Goal: Task Accomplishment & Management: Use online tool/utility

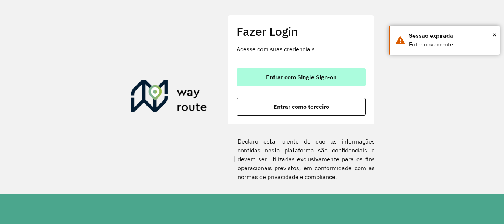
click at [268, 75] on span "Entrar com Single Sign-on" at bounding box center [301, 77] width 71 height 6
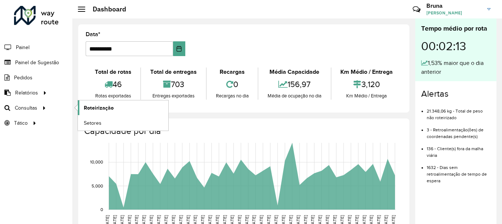
click at [93, 110] on span "Roteirização" at bounding box center [99, 108] width 30 height 8
click at [92, 110] on span "Roteirização" at bounding box center [99, 108] width 30 height 8
click at [93, 105] on span "Roteirização" at bounding box center [99, 108] width 30 height 8
click at [97, 104] on span "Roteirização" at bounding box center [99, 108] width 30 height 8
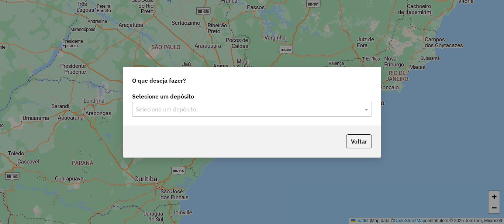
click at [212, 110] on input "text" at bounding box center [245, 109] width 218 height 9
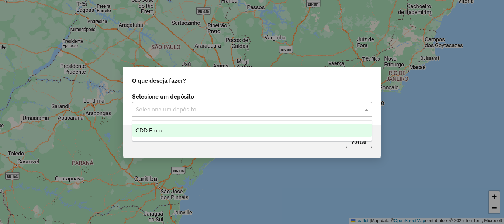
click at [184, 130] on div "CDD Embu" at bounding box center [252, 130] width 239 height 13
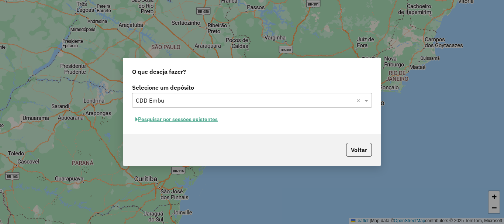
click at [195, 118] on button "Pesquisar por sessões existentes" at bounding box center [176, 119] width 89 height 11
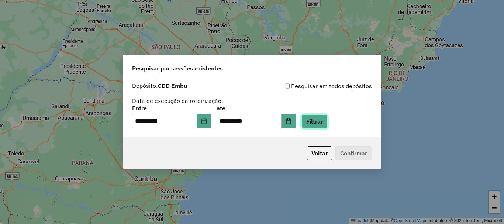
click at [325, 126] on button "Filtrar" at bounding box center [315, 121] width 26 height 14
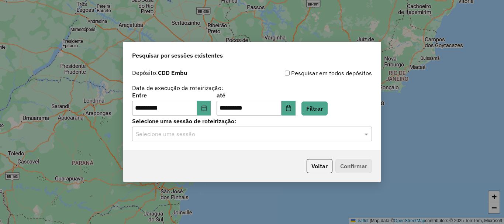
click at [259, 140] on div "Selecione uma sessão" at bounding box center [252, 134] width 240 height 15
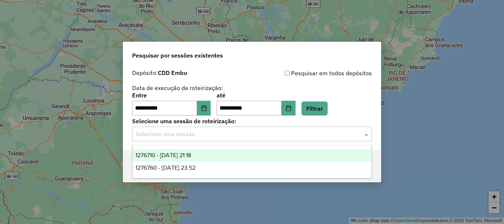
drag, startPoint x: 207, startPoint y: 155, endPoint x: 278, endPoint y: 48, distance: 128.7
click at [208, 155] on div "1276710 - 16/09/2025 21:18" at bounding box center [252, 155] width 239 height 13
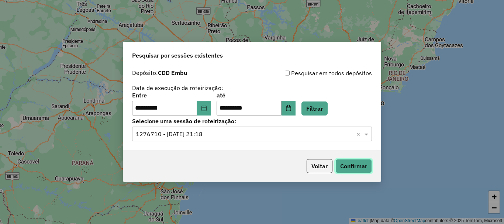
click at [342, 161] on button "Confirmar" at bounding box center [354, 166] width 37 height 14
click at [205, 103] on button "Choose Date" at bounding box center [204, 108] width 14 height 15
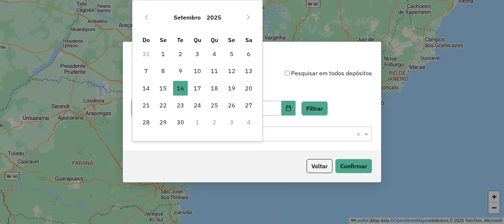
drag, startPoint x: 165, startPoint y: 88, endPoint x: 219, endPoint y: 97, distance: 55.2
click at [164, 87] on span "15" at bounding box center [163, 88] width 15 height 15
type input "**********"
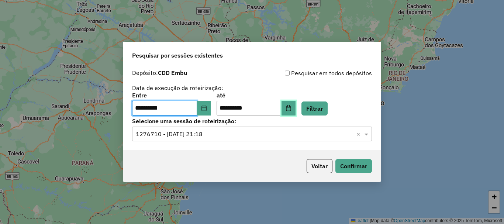
click at [292, 109] on icon "Choose Date" at bounding box center [289, 108] width 6 height 6
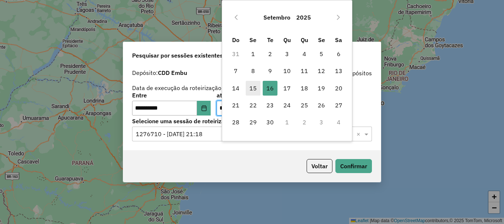
click at [253, 89] on span "15" at bounding box center [253, 88] width 15 height 15
type input "**********"
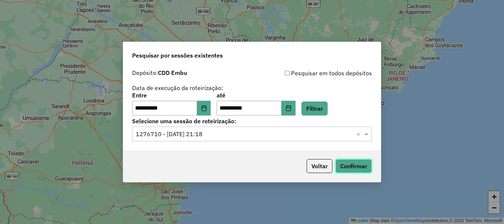
click at [352, 167] on button "Confirmar" at bounding box center [354, 166] width 37 height 14
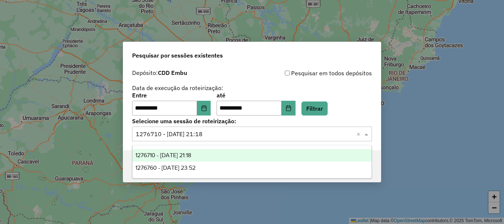
click at [209, 138] on div "Selecione uma sessão × 1276710 - 16/09/2025 21:18 ×" at bounding box center [252, 134] width 240 height 15
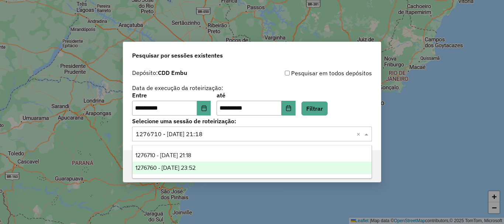
click at [196, 170] on span "1276760 - 16/09/2025 23:52" at bounding box center [166, 168] width 60 height 6
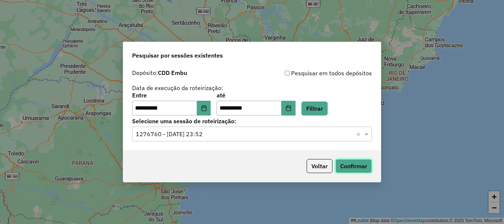
click at [350, 165] on button "Confirmar" at bounding box center [354, 166] width 37 height 14
click at [284, 130] on input "text" at bounding box center [245, 134] width 218 height 9
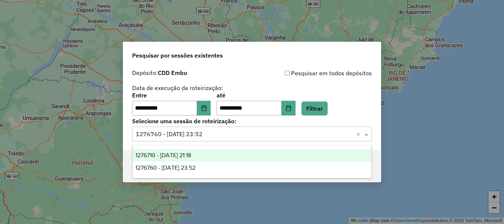
click at [213, 155] on div "1276710 - 16/09/2025 21:18" at bounding box center [252, 155] width 239 height 13
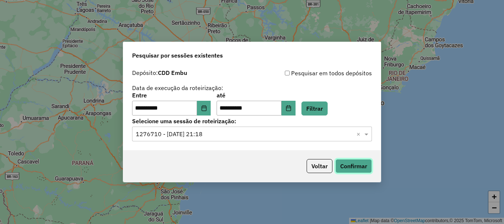
click at [345, 170] on button "Confirmar" at bounding box center [354, 166] width 37 height 14
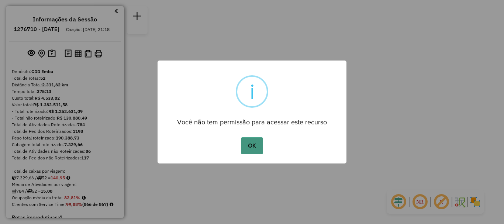
click at [255, 144] on button "OK" at bounding box center [252, 145] width 22 height 17
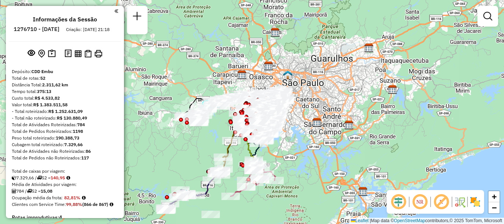
click at [417, 203] on em at bounding box center [420, 202] width 18 height 18
click at [443, 202] on em at bounding box center [442, 202] width 18 height 18
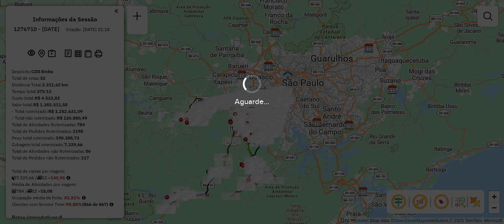
click at [474, 201] on div "Aguarde..." at bounding box center [252, 112] width 504 height 224
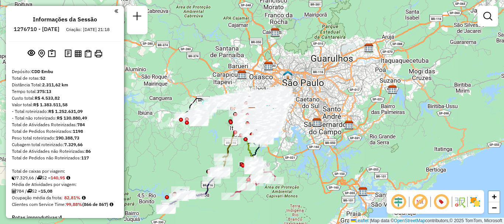
click at [476, 202] on img at bounding box center [476, 202] width 12 height 12
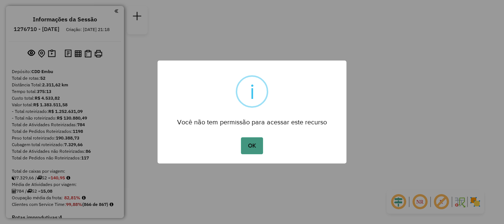
click at [259, 153] on button "OK" at bounding box center [252, 145] width 22 height 17
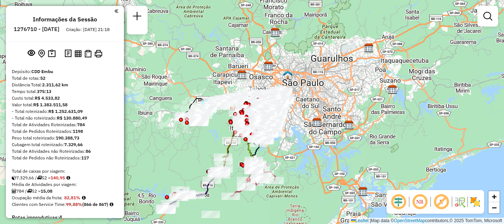
click at [420, 203] on em at bounding box center [420, 202] width 18 height 18
click at [446, 201] on em at bounding box center [442, 202] width 18 height 18
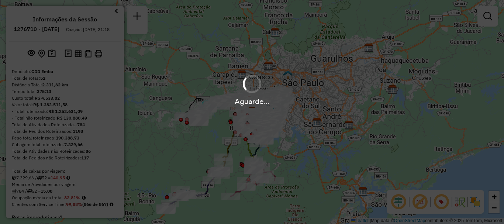
click at [482, 202] on div "NR" at bounding box center [435, 202] width 97 height 24
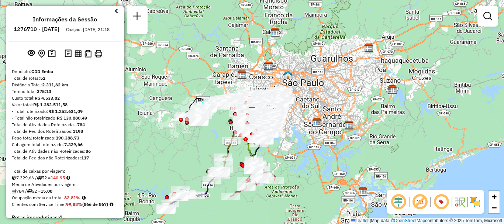
click at [477, 200] on img at bounding box center [476, 202] width 12 height 12
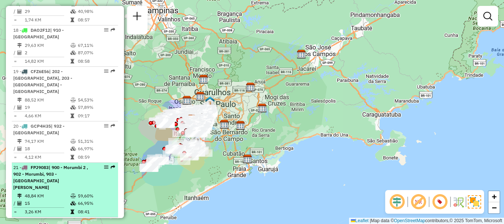
scroll to position [1037, 0]
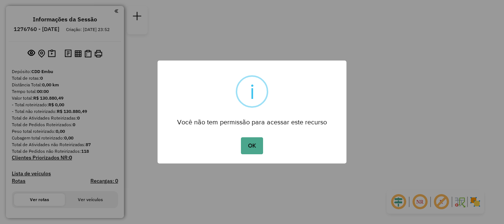
click at [256, 143] on button "OK" at bounding box center [252, 145] width 22 height 17
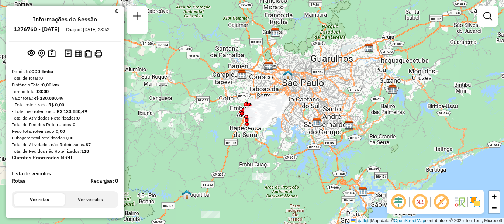
click at [417, 199] on em at bounding box center [420, 202] width 18 height 18
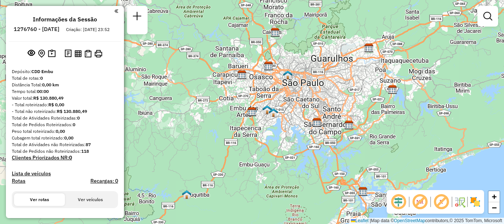
click at [442, 200] on em at bounding box center [442, 202] width 18 height 18
click at [476, 203] on img at bounding box center [476, 202] width 12 height 12
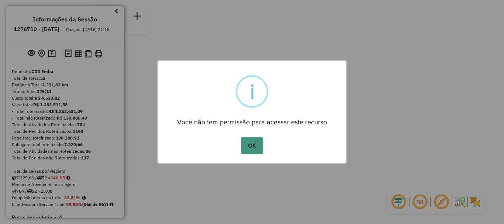
click at [252, 146] on button "OK" at bounding box center [252, 145] width 22 height 17
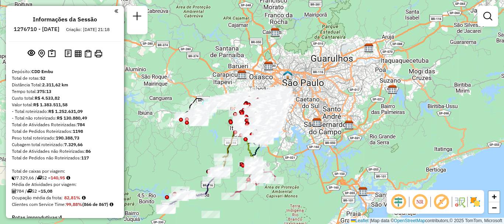
click at [427, 200] on em at bounding box center [420, 202] width 18 height 18
click at [445, 200] on em at bounding box center [442, 202] width 18 height 18
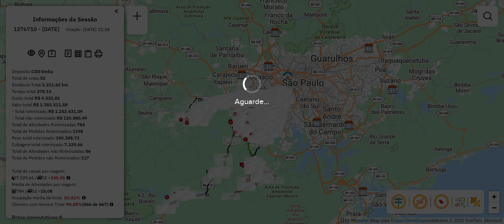
click at [475, 204] on div "Aguarde..." at bounding box center [252, 112] width 504 height 224
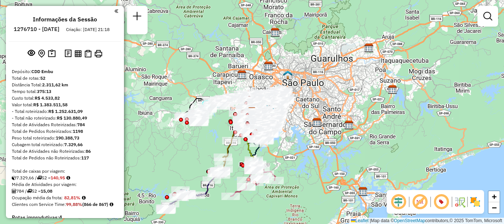
click at [473, 203] on img at bounding box center [476, 202] width 12 height 12
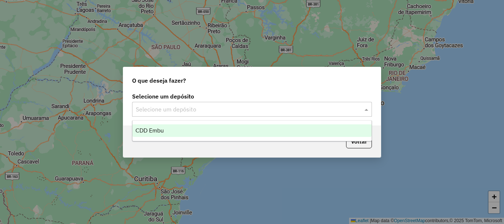
click at [191, 114] on div "Selecione um depósito" at bounding box center [252, 109] width 240 height 15
click at [172, 135] on div "CDD Embu" at bounding box center [252, 130] width 239 height 13
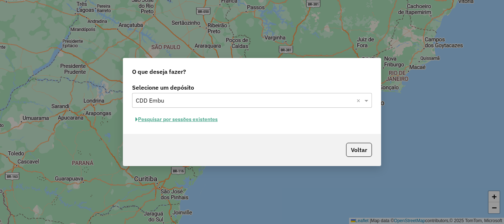
click at [185, 117] on button "Pesquisar por sessões existentes" at bounding box center [176, 119] width 89 height 11
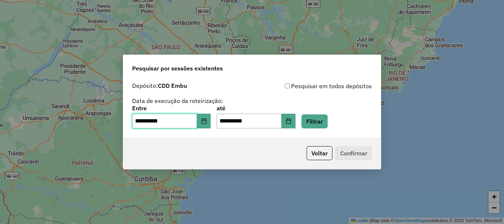
drag, startPoint x: 197, startPoint y: 120, endPoint x: 202, endPoint y: 119, distance: 5.8
click at [197, 120] on input "**********" at bounding box center [164, 121] width 65 height 15
click at [206, 121] on icon "Choose Date" at bounding box center [204, 121] width 5 height 6
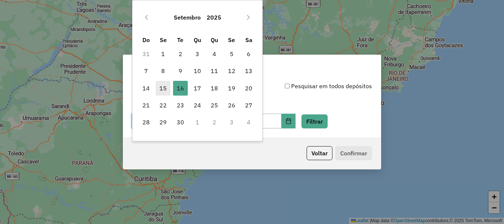
click at [162, 88] on span "15" at bounding box center [163, 88] width 15 height 15
type input "**********"
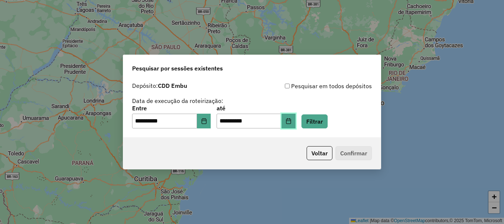
click at [296, 121] on button "Choose Date" at bounding box center [289, 121] width 14 height 15
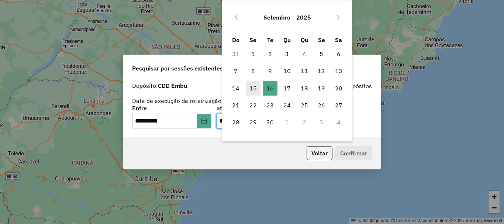
click at [252, 88] on span "15" at bounding box center [253, 88] width 15 height 15
type input "**********"
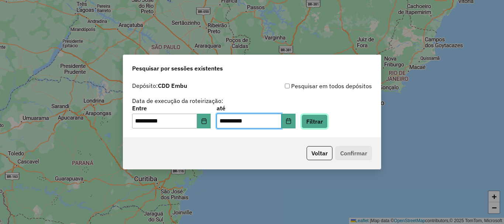
click at [328, 119] on button "Filtrar" at bounding box center [315, 121] width 26 height 14
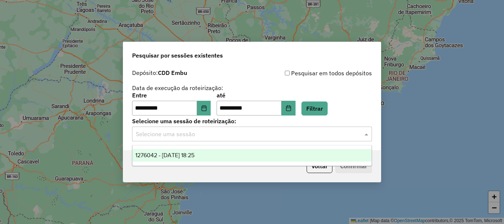
click at [249, 130] on input "text" at bounding box center [245, 134] width 218 height 9
click at [172, 149] on div "1276042 - [DATE] 18:25" at bounding box center [252, 155] width 239 height 13
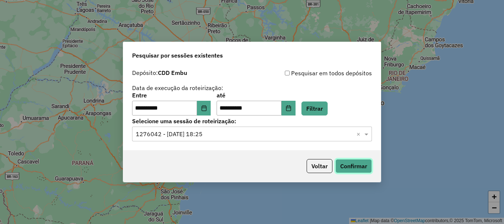
click at [360, 166] on button "Confirmar" at bounding box center [354, 166] width 37 height 14
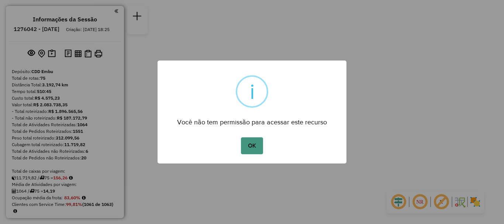
click at [245, 145] on button "OK" at bounding box center [252, 145] width 22 height 17
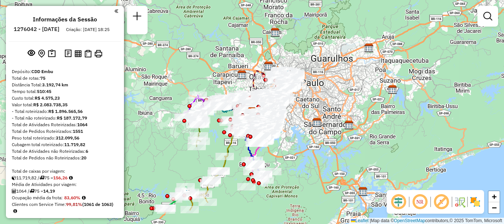
click at [416, 203] on em at bounding box center [420, 202] width 18 height 18
click at [443, 205] on em at bounding box center [442, 202] width 18 height 18
click at [472, 202] on img at bounding box center [476, 202] width 12 height 12
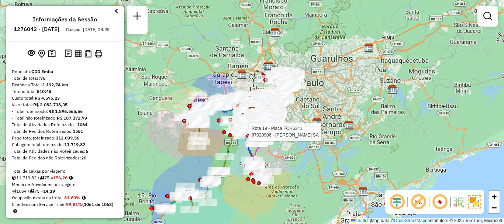
scroll to position [277, 0]
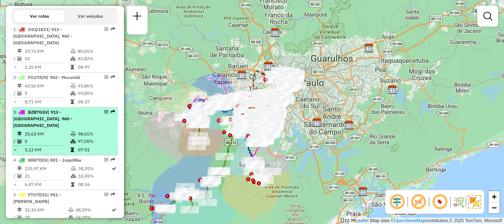
click at [34, 122] on div "3 - BZB7G83 | 913 - Campo Limpo, 960 - Vila das Belezas" at bounding box center [52, 119] width 78 height 20
select select "**********"
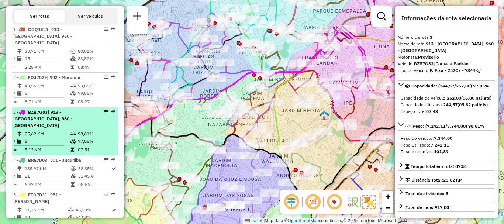
click at [104, 111] on em at bounding box center [106, 112] width 4 height 4
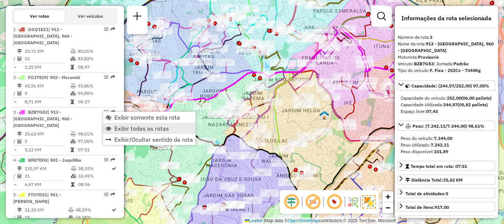
click at [128, 129] on span "Exibir todas as rotas" at bounding box center [141, 129] width 55 height 6
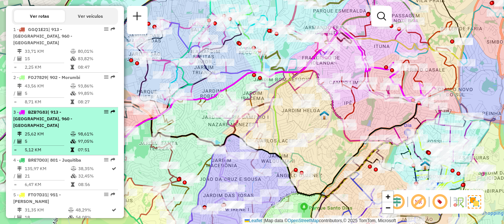
click at [101, 112] on div at bounding box center [104, 112] width 22 height 4
select select "**********"
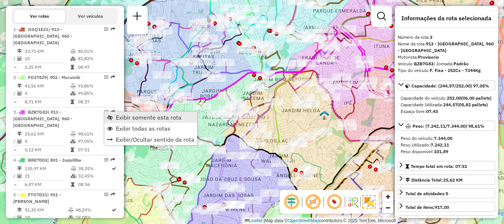
click at [115, 116] on link "Exibir somente esta rota" at bounding box center [151, 117] width 93 height 11
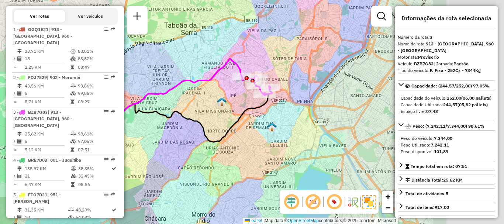
drag, startPoint x: 386, startPoint y: 123, endPoint x: 278, endPoint y: 122, distance: 107.9
click at [278, 122] on div "Janela de atendimento Grade de atendimento Capacidade Transportadoras Veículos …" at bounding box center [252, 112] width 504 height 224
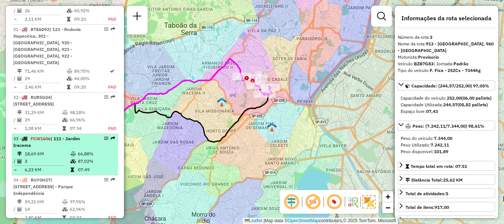
click at [78, 150] on td "66,88%" at bounding box center [96, 153] width 37 height 7
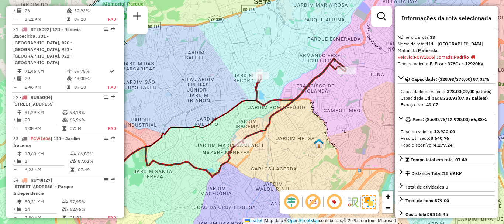
drag, startPoint x: 388, startPoint y: 106, endPoint x: 346, endPoint y: 113, distance: 42.7
click at [346, 113] on div "Janela de atendimento Grade de atendimento Capacidade Transportadoras Veículos …" at bounding box center [252, 112] width 504 height 224
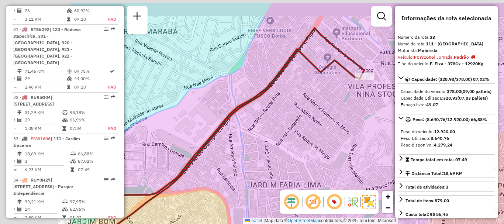
drag, startPoint x: 212, startPoint y: 88, endPoint x: 327, endPoint y: 112, distance: 117.4
click at [327, 112] on div "Janela de atendimento Grade de atendimento Capacidade Transportadoras Veículos …" at bounding box center [252, 112] width 504 height 224
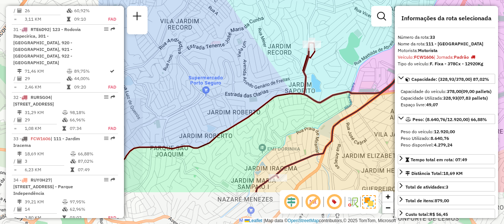
drag, startPoint x: 266, startPoint y: 100, endPoint x: 325, endPoint y: 62, distance: 70.7
click at [325, 62] on div "Janela de atendimento Grade de atendimento Capacidade Transportadoras Veículos …" at bounding box center [252, 112] width 504 height 224
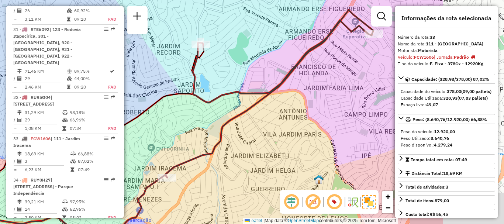
drag, startPoint x: 229, startPoint y: 112, endPoint x: 223, endPoint y: 110, distance: 6.5
click at [221, 111] on div "Janela de atendimento Grade de atendimento Capacidade Transportadoras Veículos …" at bounding box center [252, 112] width 504 height 224
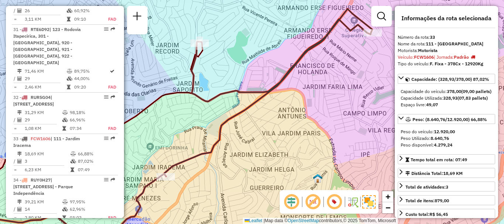
scroll to position [636, 0]
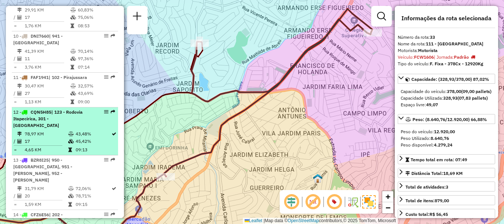
click at [48, 125] on div "12 - CQN5H85 | 123 - Rodovia Itapecirica, 301 - Itapecirica da Serra" at bounding box center [52, 119] width 78 height 20
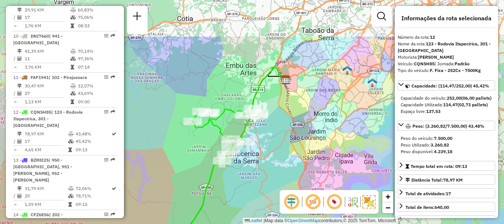
drag, startPoint x: 312, startPoint y: 81, endPoint x: 296, endPoint y: 140, distance: 61.1
click at [296, 140] on div "Janela de atendimento Grade de atendimento Capacidade Transportadoras Veículos …" at bounding box center [252, 112] width 504 height 224
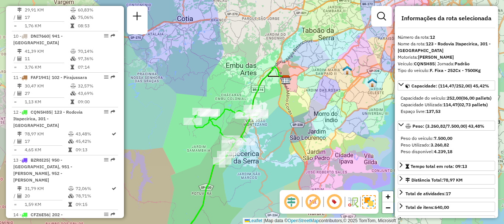
scroll to position [2847, 0]
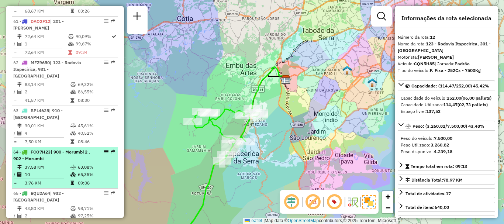
click at [62, 149] on div "64 - FCO7H23 | 900 - Morumbi 2 , 902 - Morumbi" at bounding box center [52, 155] width 78 height 13
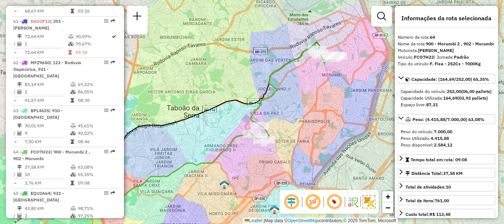
drag, startPoint x: 355, startPoint y: 126, endPoint x: 312, endPoint y: 128, distance: 43.3
click at [310, 135] on div "Janela de atendimento Grade de atendimento Capacidade Transportadoras Veículos …" at bounding box center [252, 112] width 504 height 224
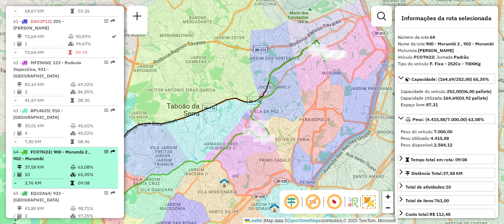
click at [65, 147] on li "64 - FCO7H23 | 900 - Morumbi 2 , 902 - Morumbi 37,58 KM 63,08% / 10 65,35% = 3,…" at bounding box center [65, 167] width 106 height 41
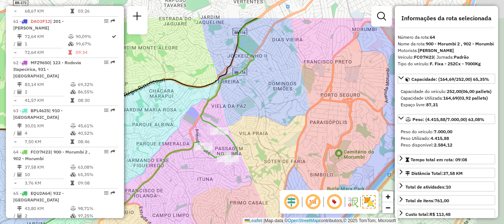
drag, startPoint x: 316, startPoint y: 117, endPoint x: 267, endPoint y: 145, distance: 55.9
click at [262, 158] on div "Janela de atendimento Grade de atendimento Capacidade Transportadoras Veículos …" at bounding box center [252, 112] width 504 height 224
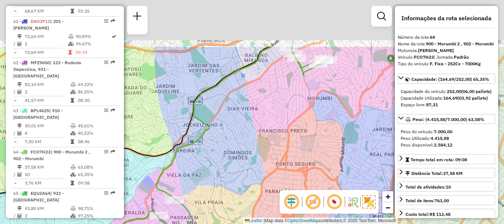
drag, startPoint x: 308, startPoint y: 56, endPoint x: 263, endPoint y: 138, distance: 93.7
click at [263, 138] on div "Janela de atendimento Grade de atendimento Capacidade Transportadoras Veículos …" at bounding box center [252, 112] width 504 height 224
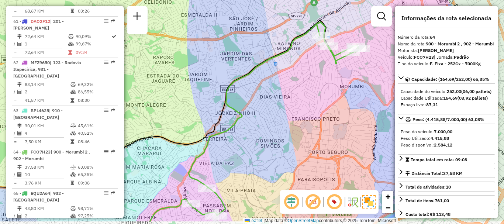
drag, startPoint x: 297, startPoint y: 90, endPoint x: 342, endPoint y: 66, distance: 51.1
click at [342, 66] on div "Janela de atendimento Grade de atendimento Capacidade Transportadoras Veículos …" at bounding box center [252, 112] width 504 height 224
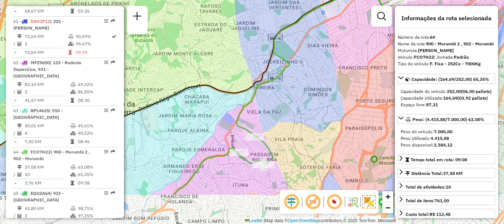
drag, startPoint x: 308, startPoint y: 150, endPoint x: 355, endPoint y: 92, distance: 73.8
click at [355, 92] on div "Janela de atendimento Grade de atendimento Capacidade Transportadoras Veículos …" at bounding box center [252, 112] width 504 height 224
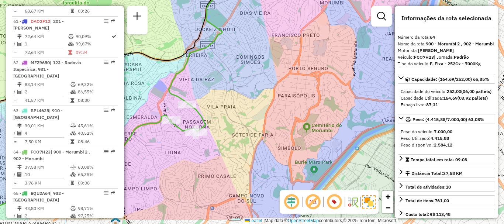
drag, startPoint x: 265, startPoint y: 118, endPoint x: 249, endPoint y: 112, distance: 17.4
click at [249, 112] on div "Janela de atendimento Grade de atendimento Capacidade Transportadoras Veículos …" at bounding box center [252, 112] width 504 height 224
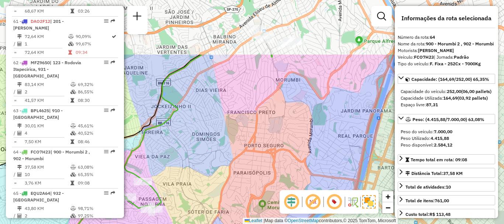
drag, startPoint x: 287, startPoint y: 79, endPoint x: 240, endPoint y: 162, distance: 95.6
click at [240, 162] on div "Janela de atendimento Grade de atendimento Capacidade Transportadoras Veículos …" at bounding box center [252, 112] width 504 height 224
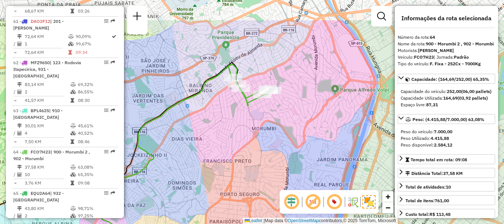
drag, startPoint x: 260, startPoint y: 106, endPoint x: 245, endPoint y: 138, distance: 35.9
click at [242, 150] on div "Janela de atendimento Grade de atendimento Capacidade Transportadoras Veículos …" at bounding box center [252, 112] width 504 height 224
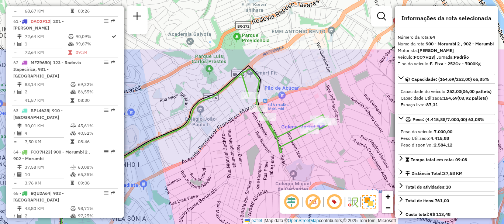
drag, startPoint x: 243, startPoint y: 84, endPoint x: 268, endPoint y: 148, distance: 68.5
click at [268, 148] on div "Janela de atendimento Grade de atendimento Capacidade Transportadoras Veículos …" at bounding box center [252, 112] width 504 height 224
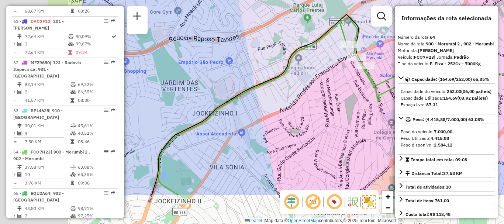
drag, startPoint x: 227, startPoint y: 162, endPoint x: 341, endPoint y: 97, distance: 131.8
click at [341, 97] on div "Janela de atendimento Grade de atendimento Capacidade Transportadoras Veículos …" at bounding box center [252, 112] width 504 height 224
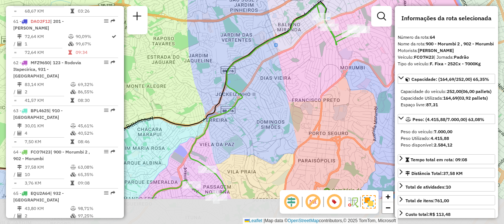
drag, startPoint x: 321, startPoint y: 148, endPoint x: 306, endPoint y: 116, distance: 35.9
click at [306, 116] on div "Janela de atendimento Grade de atendimento Capacidade Transportadoras Veículos …" at bounding box center [252, 112] width 504 height 224
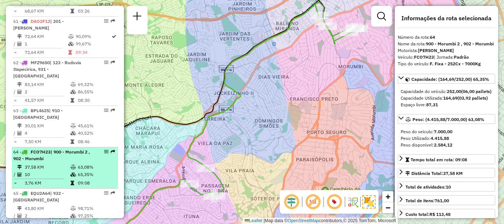
click at [57, 164] on td "37,58 KM" at bounding box center [47, 167] width 46 height 7
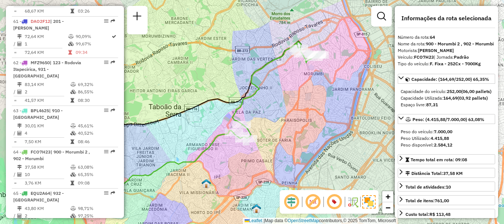
drag, startPoint x: 353, startPoint y: 91, endPoint x: 291, endPoint y: 101, distance: 62.5
click at [291, 101] on div "Janela de atendimento Grade de atendimento Capacidade Transportadoras Veículos …" at bounding box center [252, 112] width 504 height 224
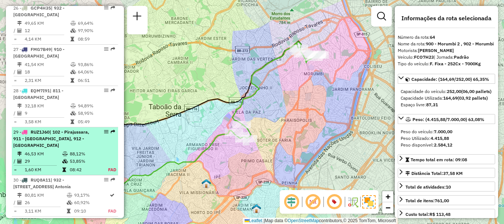
click at [77, 150] on td "88,12%" at bounding box center [84, 153] width 31 height 7
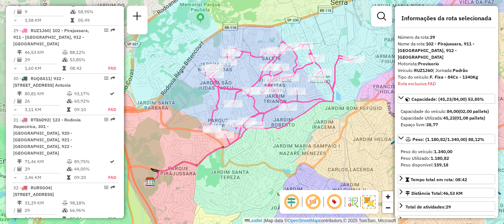
scroll to position [560, 0]
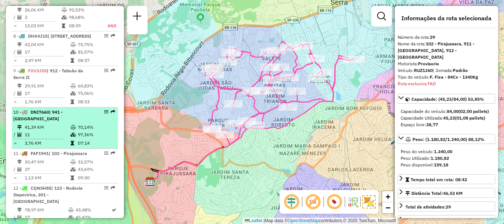
click at [81, 128] on td "70,14%" at bounding box center [96, 127] width 37 height 7
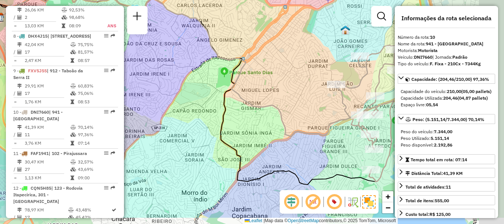
drag, startPoint x: 289, startPoint y: 104, endPoint x: 257, endPoint y: 90, distance: 34.1
click at [257, 90] on div "Janela de atendimento Grade de atendimento Capacidade Transportadoras Veículos …" at bounding box center [252, 112] width 504 height 224
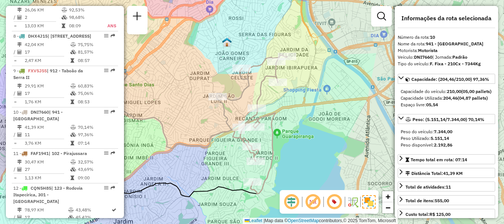
scroll to position [2971, 0]
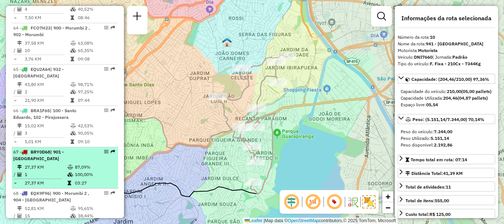
drag, startPoint x: 77, startPoint y: 136, endPoint x: 84, endPoint y: 136, distance: 7.1
click at [77, 171] on td "100,00%" at bounding box center [95, 174] width 41 height 7
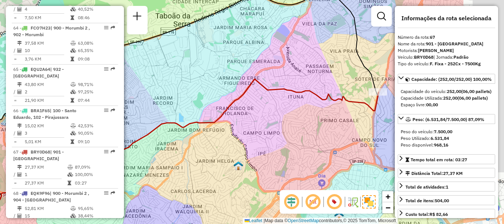
drag, startPoint x: 268, startPoint y: 108, endPoint x: 244, endPoint y: 106, distance: 24.1
click at [244, 106] on div "Janela de atendimento Grade de atendimento Capacidade Transportadoras Veículos …" at bounding box center [252, 112] width 504 height 224
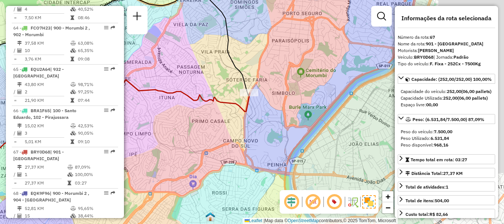
drag, startPoint x: 361, startPoint y: 117, endPoint x: 242, endPoint y: 119, distance: 118.6
click at [241, 119] on div "Janela de atendimento Grade de atendimento Capacidade Transportadoras Veículos …" at bounding box center [252, 112] width 504 height 224
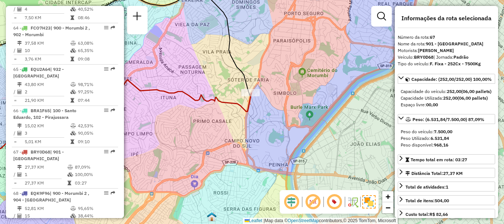
scroll to position [2847, 0]
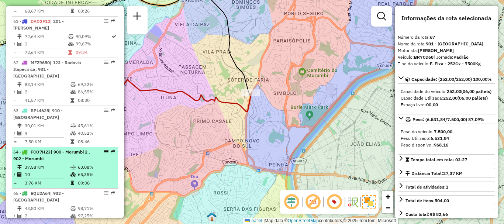
click at [36, 171] on td "10" at bounding box center [47, 174] width 46 height 7
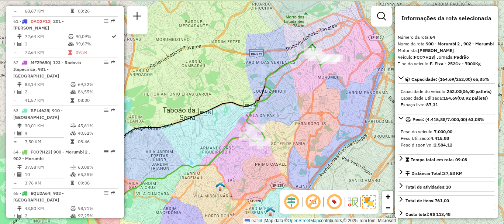
drag, startPoint x: 346, startPoint y: 129, endPoint x: 289, endPoint y: 145, distance: 59.8
click at [289, 145] on div "Janela de atendimento Grade de atendimento Capacidade Transportadoras Veículos …" at bounding box center [252, 112] width 504 height 224
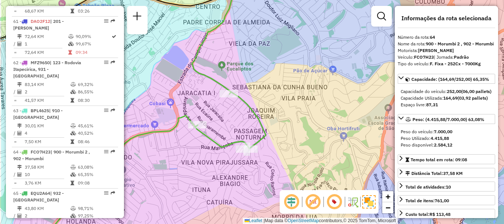
drag, startPoint x: 231, startPoint y: 149, endPoint x: 283, endPoint y: 149, distance: 51.7
click at [283, 149] on div "Janela de atendimento Grade de atendimento Capacidade Transportadoras Veículos …" at bounding box center [252, 112] width 504 height 224
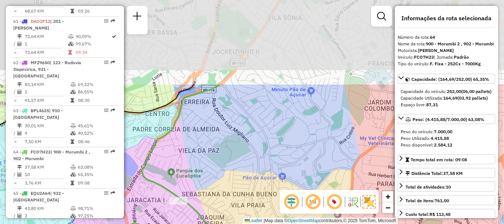
drag, startPoint x: 344, startPoint y: 19, endPoint x: 291, endPoint y: 142, distance: 134.0
click at [291, 142] on div "Janela de atendimento Grade de atendimento Capacidade Transportadoras Veículos …" at bounding box center [252, 112] width 504 height 224
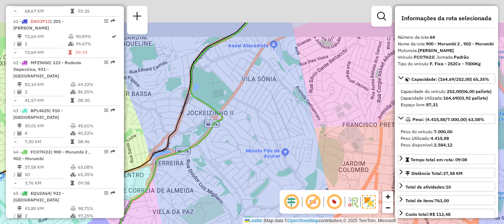
drag, startPoint x: 278, startPoint y: 108, endPoint x: 264, endPoint y: 147, distance: 41.0
click at [249, 187] on div "Janela de atendimento Grade de atendimento Capacidade Transportadoras Veículos …" at bounding box center [252, 112] width 504 height 224
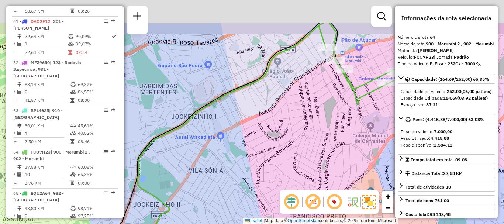
drag, startPoint x: 260, startPoint y: 117, endPoint x: 208, endPoint y: 175, distance: 78.2
click at [208, 175] on div "Janela de atendimento Grade de atendimento Capacidade Transportadoras Veículos …" at bounding box center [252, 112] width 504 height 224
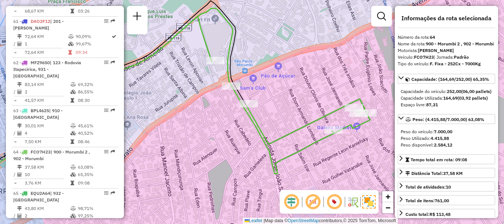
scroll to position [1359, 0]
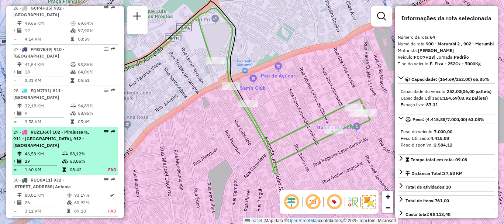
click at [58, 129] on div "29 - RUZ1J60 | 102 - Pirajussara, 911 - Taboão da Serra I, 912 - Taboão da Serr…" at bounding box center [52, 139] width 78 height 20
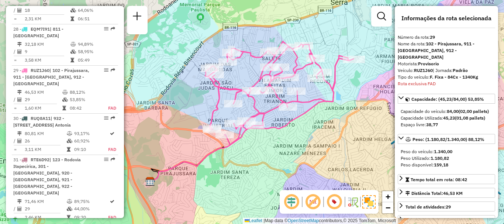
scroll to position [1461, 0]
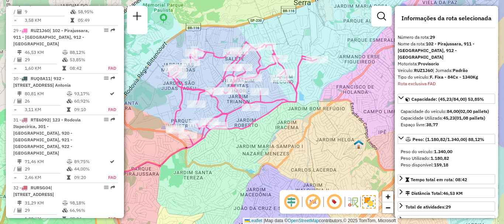
drag, startPoint x: 319, startPoint y: 123, endPoint x: 281, endPoint y: 123, distance: 37.3
click at [281, 123] on div "Janela de atendimento Grade de atendimento Capacidade Transportadoras Veículos …" at bounding box center [252, 112] width 504 height 224
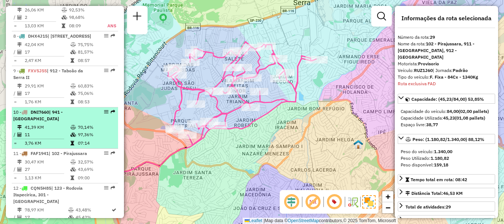
click at [56, 129] on td "41,39 KM" at bounding box center [47, 127] width 46 height 7
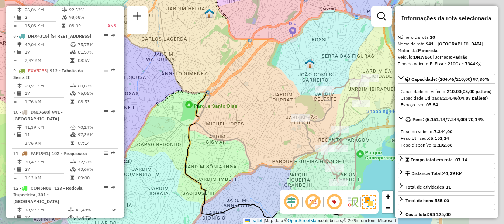
drag, startPoint x: 285, startPoint y: 120, endPoint x: 254, endPoint y: 111, distance: 32.3
click at [255, 114] on div "Janela de atendimento Grade de atendimento Capacidade Transportadoras Veículos …" at bounding box center [252, 112] width 504 height 224
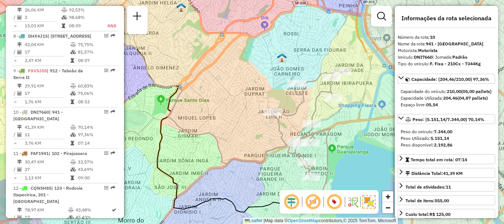
scroll to position [2971, 0]
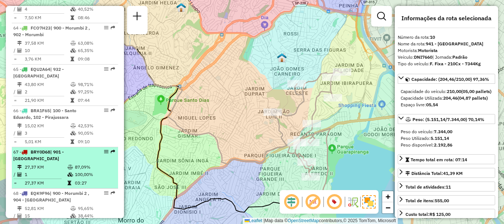
click at [43, 164] on td "27,37 KM" at bounding box center [45, 167] width 43 height 7
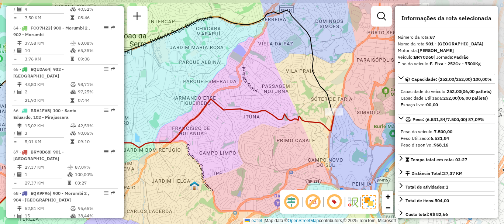
drag, startPoint x: 330, startPoint y: 154, endPoint x: 197, endPoint y: 160, distance: 132.7
click at [197, 160] on div "Janela de atendimento Grade de atendimento Capacidade Transportadoras Veículos …" at bounding box center [252, 112] width 504 height 224
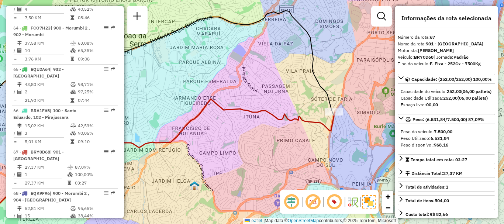
scroll to position [1641, 0]
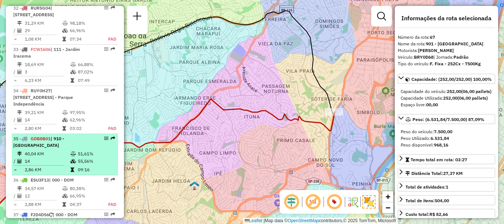
click at [41, 158] on td "14" at bounding box center [47, 161] width 46 height 7
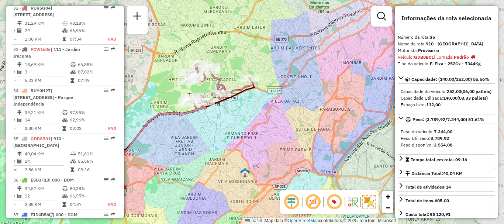
drag, startPoint x: 333, startPoint y: 133, endPoint x: 266, endPoint y: 150, distance: 69.3
click at [266, 150] on div "Janela de atendimento Grade de atendimento Capacidade Transportadoras Veículos …" at bounding box center [252, 112] width 504 height 224
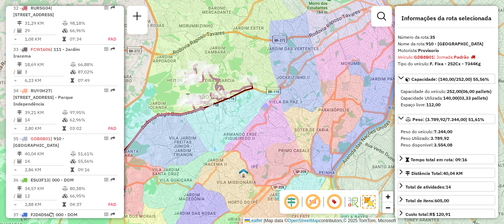
scroll to position [1503, 0]
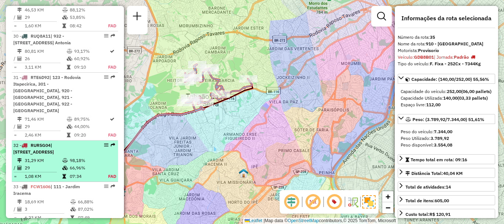
click at [70, 164] on td "66,96%" at bounding box center [84, 167] width 31 height 7
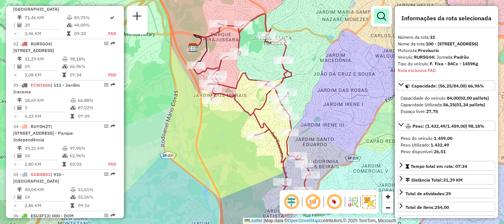
scroll to position [1407, 0]
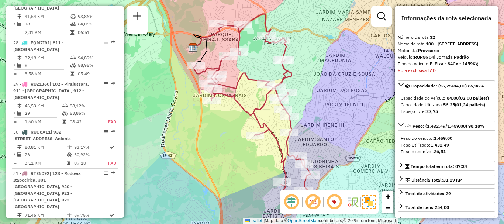
drag, startPoint x: 34, startPoint y: 124, endPoint x: 141, endPoint y: 122, distance: 107.1
click at [34, 127] on li "30 - RUQ8A11 | 932 - Jardim Passárgada, 933 - Vila Santo Antonia 80,81 KM 93,17…" at bounding box center [65, 147] width 106 height 41
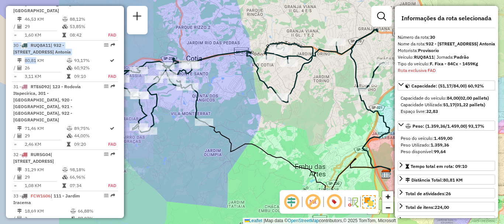
scroll to position [1509, 0]
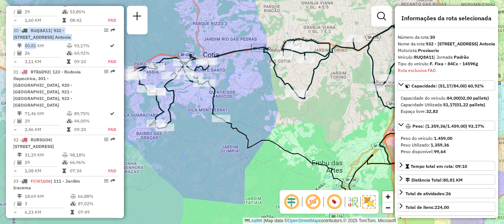
drag, startPoint x: 304, startPoint y: 144, endPoint x: 355, endPoint y: 140, distance: 51.6
click at [355, 140] on div "Janela de atendimento Grade de atendimento Capacidade Transportadoras Veículos …" at bounding box center [252, 112] width 504 height 224
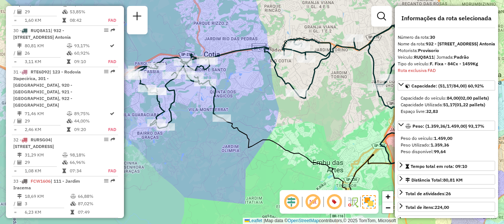
scroll to position [1070, 0]
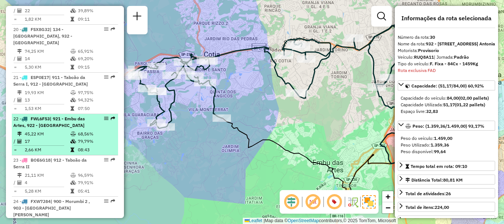
click at [82, 117] on div "22 - FWL6F53 | 921 - Embu das Artes, 922 - Pinheirinho" at bounding box center [52, 122] width 78 height 13
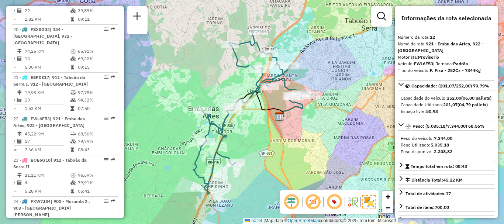
scroll to position [519, 0]
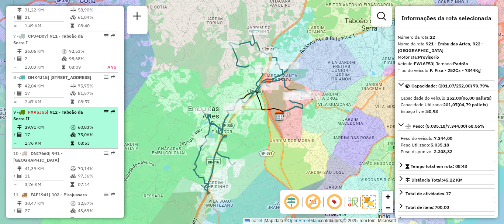
click at [61, 122] on div "9 - FXV5J55 | 912 - Taboão da Serra II" at bounding box center [52, 115] width 78 height 13
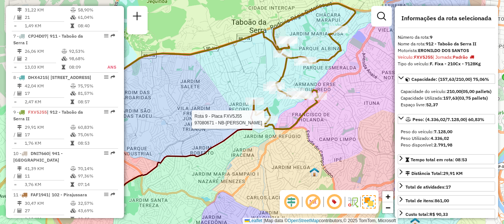
drag, startPoint x: 334, startPoint y: 129, endPoint x: 269, endPoint y: 124, distance: 65.5
click at [269, 123] on div at bounding box center [269, 119] width 18 height 7
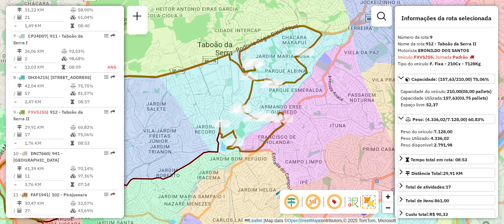
scroll to position [1449, 0]
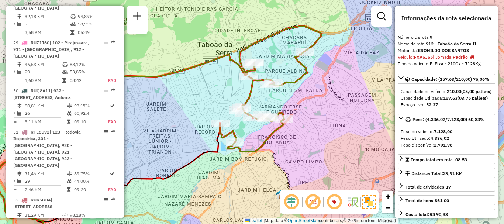
click at [31, 129] on span "| 123 - Rodovia Itapecirica, 301 - [GEOGRAPHIC_DATA], 920 - [GEOGRAPHIC_DATA], …" at bounding box center [47, 148] width 68 height 39
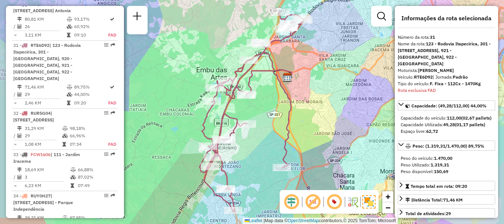
scroll to position [1550, 0]
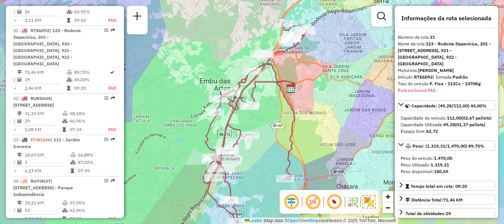
drag, startPoint x: 318, startPoint y: 80, endPoint x: 321, endPoint y: 91, distance: 11.6
click at [321, 91] on div "Janela de atendimento Grade de atendimento Capacidade Transportadoras Veículos …" at bounding box center [252, 112] width 504 height 224
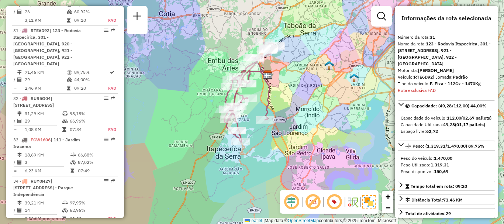
drag, startPoint x: 328, startPoint y: 133, endPoint x: 295, endPoint y: 119, distance: 35.8
click at [295, 119] on div "Janela de atendimento Grade de atendimento Capacidade Transportadoras Veículos …" at bounding box center [252, 112] width 504 height 224
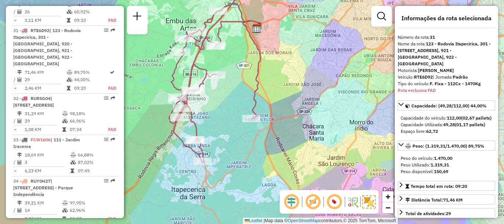
drag, startPoint x: 243, startPoint y: 99, endPoint x: 268, endPoint y: 95, distance: 25.4
click at [268, 95] on div "Janela de atendimento Grade de atendimento Capacidade Transportadoras Veículos …" at bounding box center [252, 112] width 504 height 224
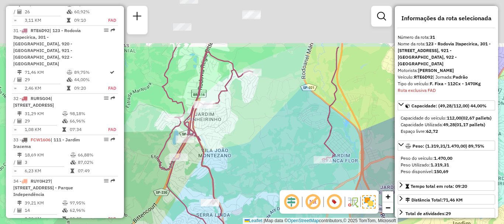
drag, startPoint x: 201, startPoint y: 72, endPoint x: 232, endPoint y: 138, distance: 73.3
click at [231, 139] on div "Janela de atendimento Grade de atendimento Capacidade Transportadoras Veículos …" at bounding box center [252, 112] width 504 height 224
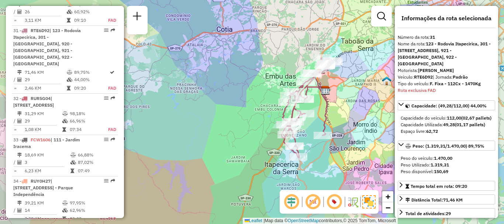
scroll to position [2557, 0]
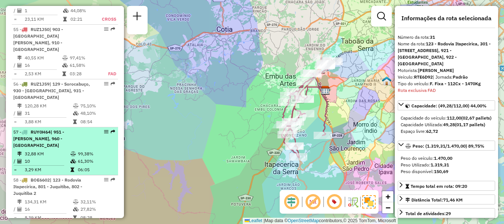
drag, startPoint x: 58, startPoint y: 131, endPoint x: 66, endPoint y: 129, distance: 8.9
click at [57, 158] on td "10" at bounding box center [47, 161] width 46 height 7
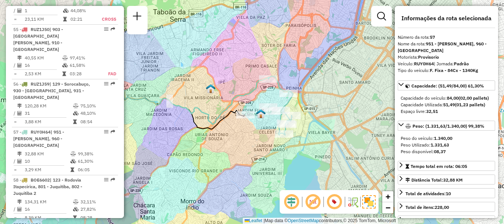
drag, startPoint x: 304, startPoint y: 141, endPoint x: 257, endPoint y: 107, distance: 57.8
click at [271, 127] on div "Janela de atendimento Grade de atendimento Capacidade Transportadoras Veículos …" at bounding box center [252, 112] width 504 height 224
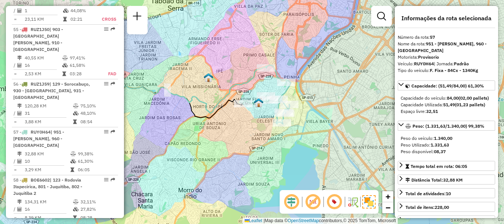
scroll to position [1194, 0]
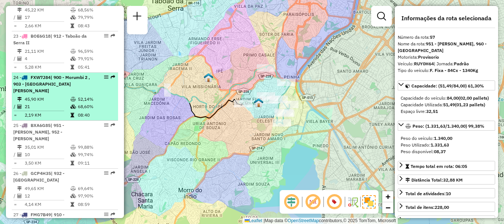
drag, startPoint x: 35, startPoint y: 118, endPoint x: 97, endPoint y: 105, distance: 63.8
click at [35, 123] on span "| 951 - [PERSON_NAME], 952 - [PERSON_NAME]" at bounding box center [38, 132] width 51 height 19
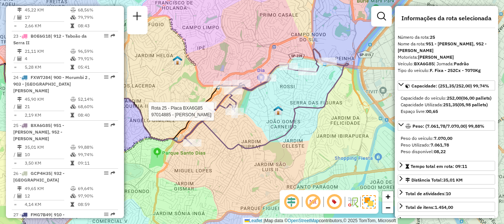
drag, startPoint x: 342, startPoint y: 112, endPoint x: 295, endPoint y: 110, distance: 46.6
click at [295, 110] on icon at bounding box center [140, 105] width 416 height 87
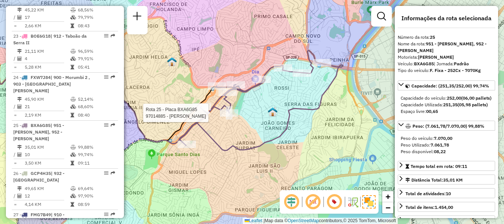
scroll to position [395, 0]
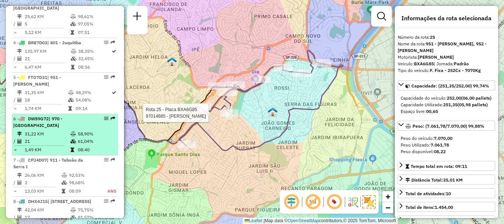
click at [40, 130] on td "31,22 KM" at bounding box center [47, 133] width 46 height 7
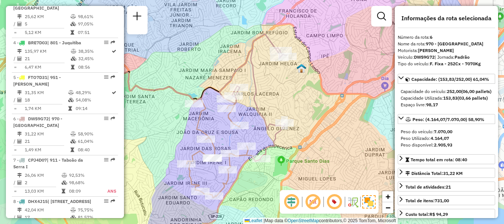
drag, startPoint x: 329, startPoint y: 123, endPoint x: 258, endPoint y: 124, distance: 70.9
click at [258, 124] on div "Janela de atendimento Grade de atendimento Capacidade Transportadoras Veículos …" at bounding box center [252, 112] width 504 height 224
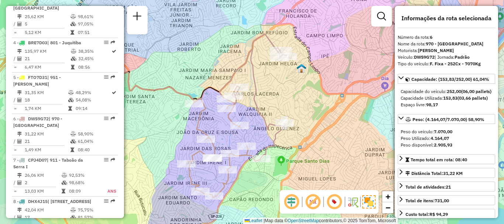
scroll to position [1029, 0]
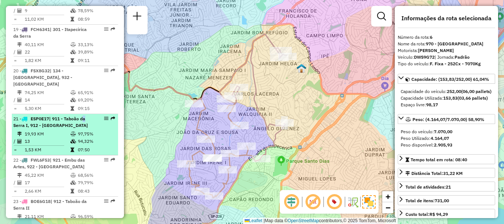
click at [83, 114] on li "21 - ESP0E17 | 911 - Taboão da Serra I, 912 - Taboão da Serra II 19,93 KM 97,75…" at bounding box center [65, 134] width 106 height 41
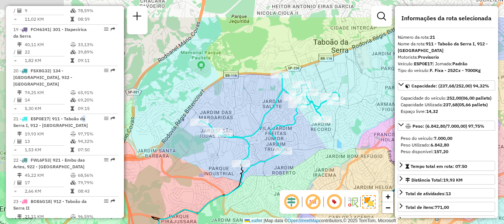
drag, startPoint x: 310, startPoint y: 113, endPoint x: 304, endPoint y: 147, distance: 35.3
click at [304, 147] on div "Janela de atendimento Grade de atendimento Capacidade Transportadoras Veículos …" at bounding box center [252, 112] width 504 height 224
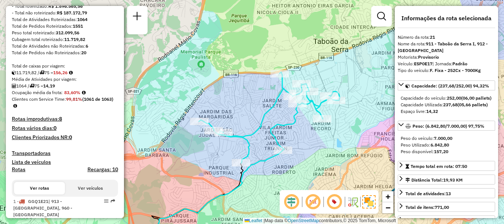
scroll to position [0, 0]
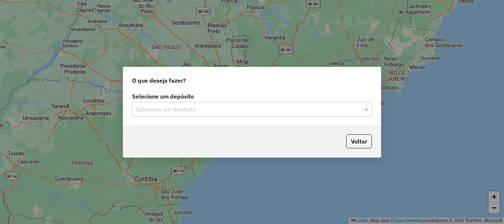
click at [192, 105] on input "text" at bounding box center [245, 109] width 218 height 9
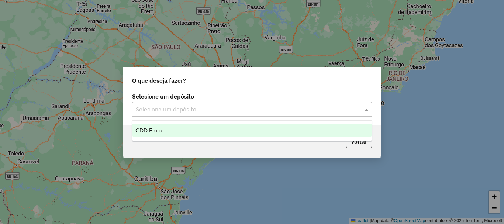
click at [185, 131] on div "CDD Embu" at bounding box center [252, 130] width 239 height 13
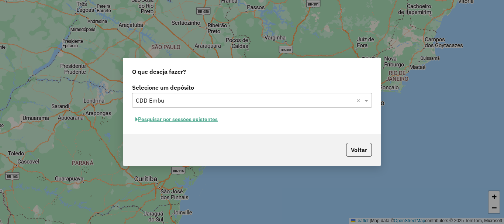
click at [183, 120] on button "Pesquisar por sessões existentes" at bounding box center [176, 119] width 89 height 11
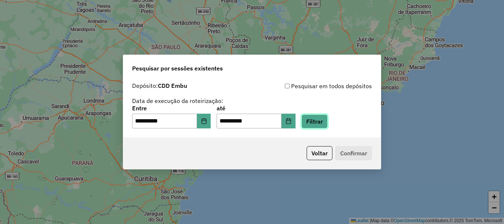
click at [326, 124] on button "Filtrar" at bounding box center [315, 121] width 26 height 14
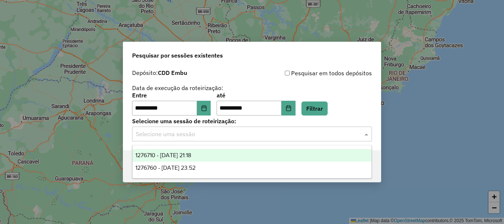
click at [221, 130] on input "text" at bounding box center [245, 134] width 218 height 9
click at [185, 157] on span "1276710 - [DATE] 21:18" at bounding box center [164, 155] width 56 height 6
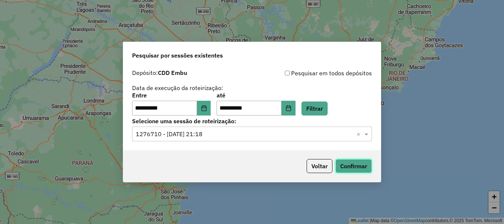
click at [351, 162] on button "Confirmar" at bounding box center [354, 166] width 37 height 14
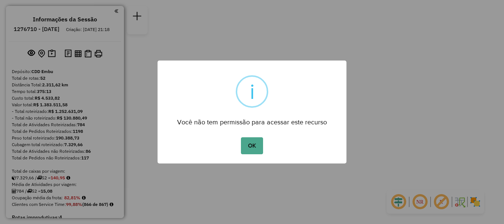
click at [241, 149] on div "OK No Cancel" at bounding box center [252, 146] width 189 height 21
click at [253, 144] on button "OK" at bounding box center [252, 145] width 22 height 17
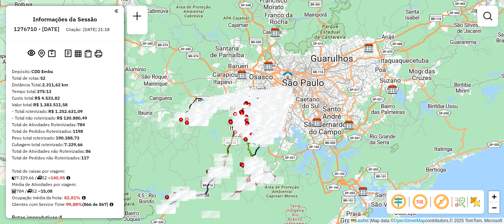
click at [421, 204] on em at bounding box center [420, 202] width 18 height 18
click at [439, 203] on em at bounding box center [442, 202] width 18 height 18
click at [476, 204] on img at bounding box center [476, 202] width 12 height 12
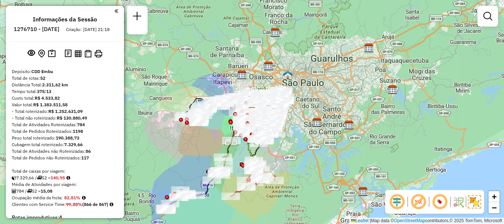
scroll to position [1022, 0]
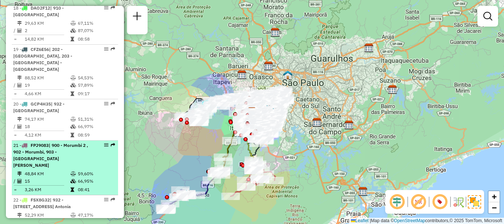
click at [44, 170] on td "48,84 KM" at bounding box center [47, 173] width 46 height 7
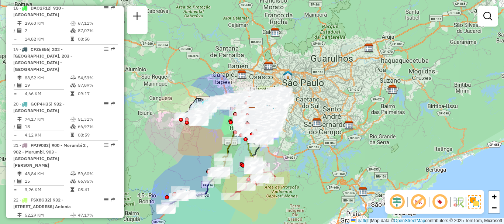
select select "**********"
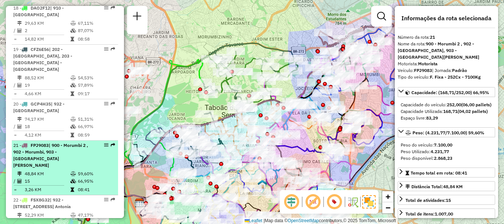
drag, startPoint x: 106, startPoint y: 112, endPoint x: 101, endPoint y: 112, distance: 5.5
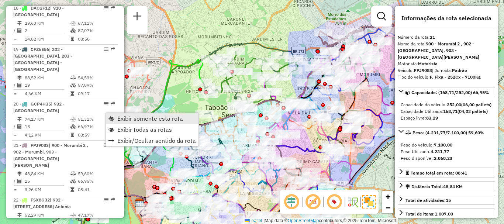
click at [120, 121] on span "Exibir somente esta rota" at bounding box center [150, 119] width 66 height 6
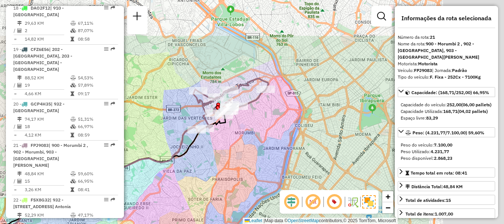
drag, startPoint x: 308, startPoint y: 98, endPoint x: 197, endPoint y: 148, distance: 121.3
click at [198, 149] on div "Janela de atendimento Grade de atendimento Capacidade Transportadoras Veículos …" at bounding box center [252, 112] width 504 height 224
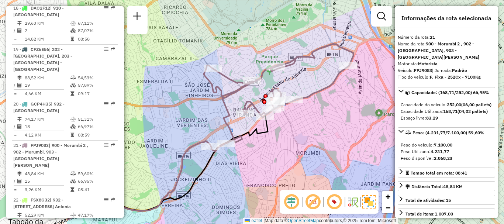
drag, startPoint x: 228, startPoint y: 117, endPoint x: 312, endPoint y: 132, distance: 85.1
click at [312, 132] on div "Janela de atendimento Grade de atendimento Capacidade Transportadoras Veículos …" at bounding box center [252, 112] width 504 height 224
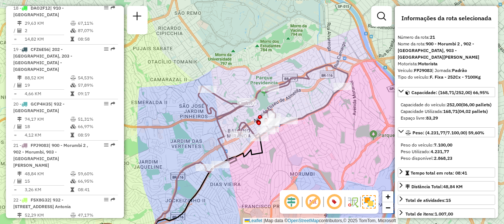
drag, startPoint x: 328, startPoint y: 115, endPoint x: 328, endPoint y: 123, distance: 8.1
click at [328, 123] on div "Janela de atendimento Grade de atendimento Capacidade Transportadoras Veículos …" at bounding box center [252, 112] width 504 height 224
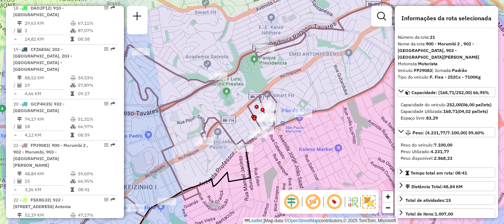
scroll to position [1325, 0]
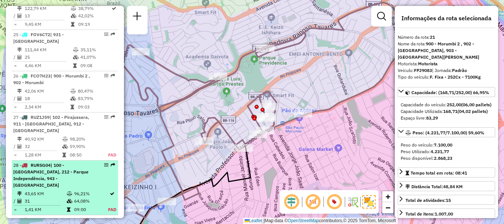
click at [58, 162] on span "| 100 - Santo Eduardo, 212 - Parque Independência, 943 - Capão Redondo" at bounding box center [50, 174] width 75 height 25
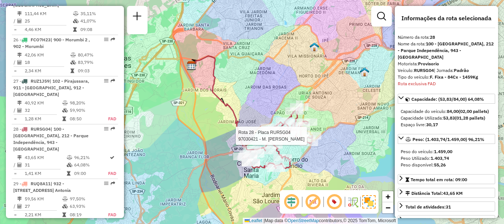
scroll to position [1426, 0]
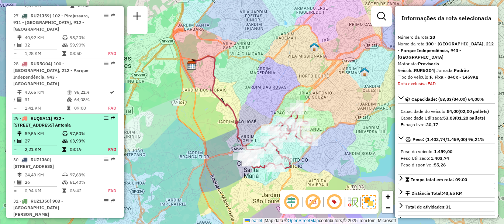
click at [71, 116] on span "| 932 - [STREET_ADDRESS] Antonia" at bounding box center [42, 122] width 58 height 12
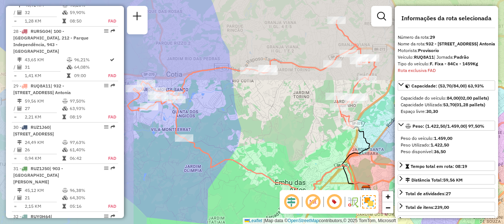
scroll to position [1481, 0]
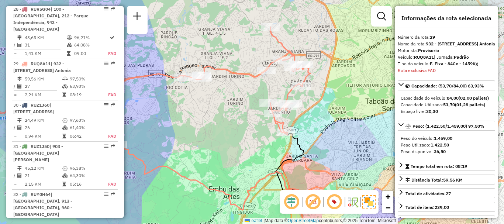
drag, startPoint x: 319, startPoint y: 131, endPoint x: 253, endPoint y: 137, distance: 66.4
click at [253, 137] on div "Janela de atendimento Grade de atendimento Capacidade Transportadoras Veículos …" at bounding box center [252, 112] width 504 height 224
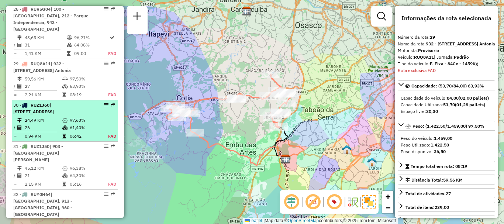
click at [73, 102] on div "30 - RUZ1J60 | 100 - Santo Eduardo, 101 - Jardim Taima, 102 - Pirajussara, 103 …" at bounding box center [52, 108] width 78 height 13
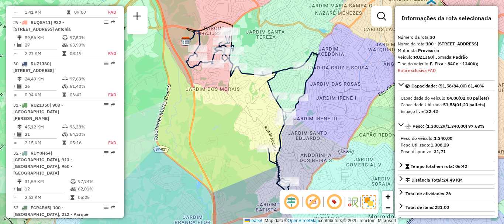
scroll to position [478, 0]
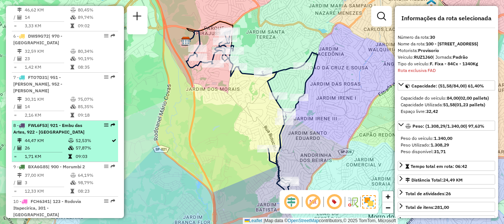
click at [61, 122] on div "8 - FWL6F53 | 921 - Embu das Artes, 922 - Pinheirinho" at bounding box center [52, 128] width 78 height 13
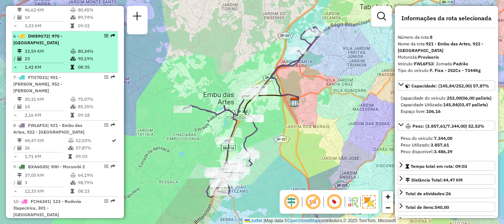
click at [56, 33] on span "| 970 - [GEOGRAPHIC_DATA]" at bounding box center [37, 39] width 49 height 12
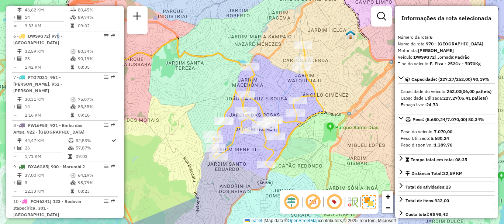
drag, startPoint x: 352, startPoint y: 137, endPoint x: 314, endPoint y: 128, distance: 38.8
click at [314, 128] on div "Janela de atendimento Grade de atendimento Capacidade Transportadoras Veículos …" at bounding box center [252, 112] width 504 height 224
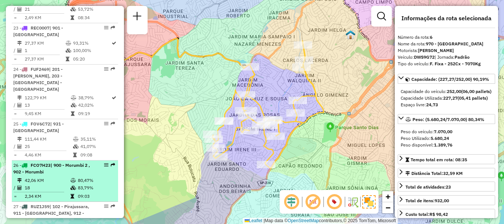
drag, startPoint x: 34, startPoint y: 127, endPoint x: 37, endPoint y: 126, distance: 3.8
click at [34, 177] on td "42,06 KM" at bounding box center [47, 180] width 46 height 7
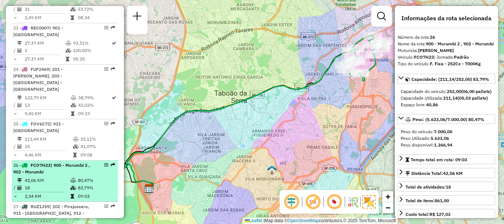
click at [64, 162] on div "26 - FCO7H23 | 900 - Morumbi 2 , 902 - Morumbi" at bounding box center [52, 168] width 78 height 13
click at [72, 162] on div "26 - FCO7H23 | 900 - Morumbi 2 , 902 - Morumbi" at bounding box center [52, 168] width 78 height 13
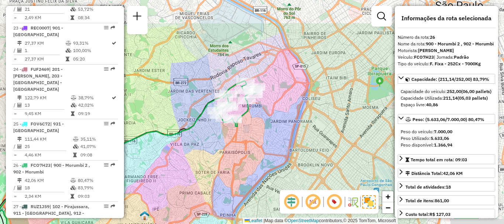
drag, startPoint x: 341, startPoint y: 105, endPoint x: 247, endPoint y: 138, distance: 99.5
click at [246, 138] on div "Janela de atendimento Grade de atendimento Capacidade Transportadoras Veículos …" at bounding box center [252, 112] width 504 height 224
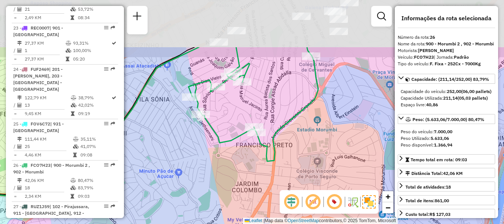
drag, startPoint x: 250, startPoint y: 87, endPoint x: 287, endPoint y: 160, distance: 81.4
click at [287, 160] on div "Janela de atendimento Grade de atendimento Capacidade Transportadoras Veículos …" at bounding box center [252, 112] width 504 height 224
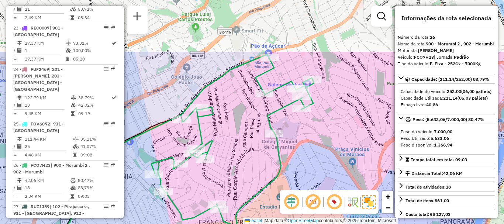
drag, startPoint x: 341, startPoint y: 102, endPoint x: 311, endPoint y: 123, distance: 35.8
click at [321, 152] on div "Janela de atendimento Grade de atendimento Capacidade Transportadoras Veículos …" at bounding box center [252, 112] width 504 height 224
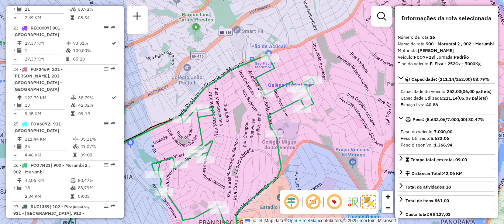
scroll to position [201, 0]
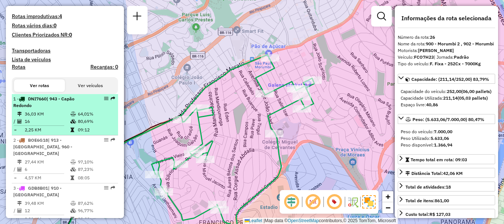
click at [52, 125] on td "16" at bounding box center [47, 121] width 46 height 7
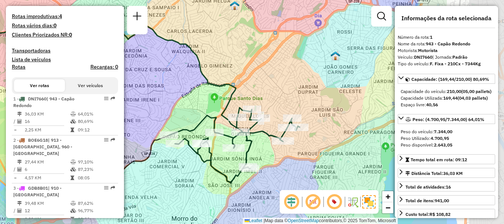
drag, startPoint x: 316, startPoint y: 115, endPoint x: 211, endPoint y: 99, distance: 106.9
click at [211, 99] on div "Janela de atendimento Grade de atendimento Capacidade Transportadoras Veículos …" at bounding box center [252, 112] width 504 height 224
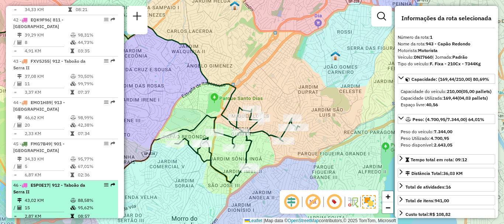
click at [52, 204] on td "15" at bounding box center [47, 207] width 46 height 7
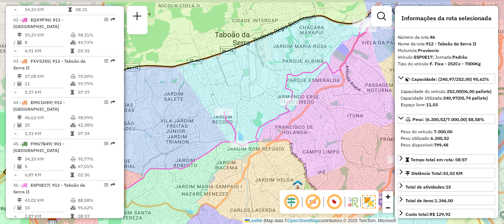
drag, startPoint x: 311, startPoint y: 125, endPoint x: 295, endPoint y: 131, distance: 17.2
click at [295, 131] on div "Janela de atendimento Grade de atendimento Capacidade Transportadoras Veículos …" at bounding box center [252, 112] width 504 height 224
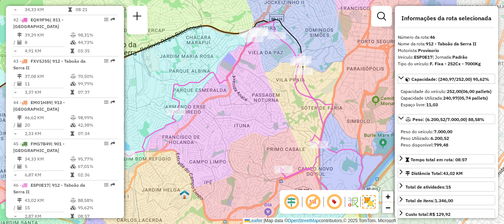
drag, startPoint x: 274, startPoint y: 107, endPoint x: 239, endPoint y: 107, distance: 35.1
click at [239, 107] on div "Janela de atendimento Grade de atendimento Capacidade Transportadoras Veículos …" at bounding box center [252, 112] width 504 height 224
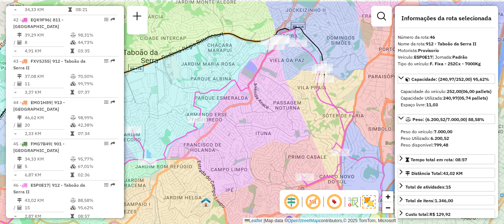
drag, startPoint x: 298, startPoint y: 76, endPoint x: 290, endPoint y: 96, distance: 21.1
click at [290, 96] on div "Janela de atendimento Grade de atendimento Capacidade Transportadoras Veículos …" at bounding box center [252, 112] width 504 height 224
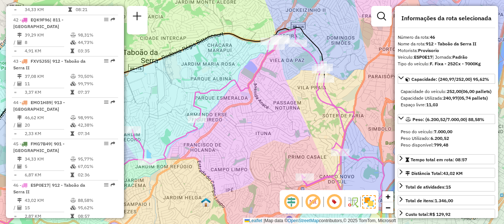
scroll to position [1022, 0]
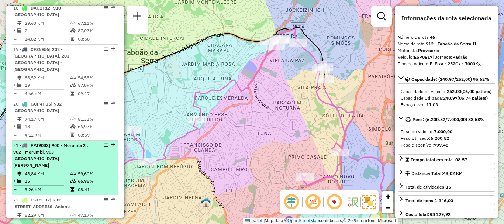
drag, startPoint x: 53, startPoint y: 114, endPoint x: 58, endPoint y: 113, distance: 5.0
click at [54, 143] on span "| 900 - Morumbi 2 , 902 - Morumbi, 903 - Parque Luiz Carlos Prestes" at bounding box center [50, 155] width 75 height 25
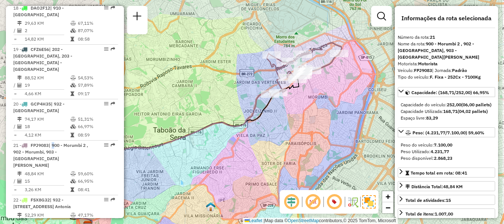
drag, startPoint x: 343, startPoint y: 108, endPoint x: 288, endPoint y: 132, distance: 59.7
click at [288, 132] on div "Janela de atendimento Grade de atendimento Capacidade Transportadoras Veículos …" at bounding box center [252, 112] width 504 height 224
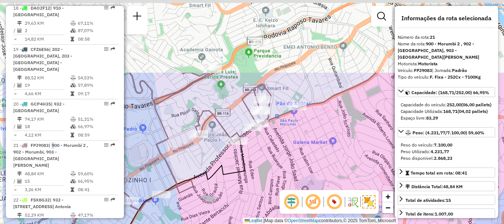
drag, startPoint x: 294, startPoint y: 90, endPoint x: 327, endPoint y: 147, distance: 65.2
click at [326, 147] on div "Janela de atendimento Grade de atendimento Capacidade Transportadoras Veículos …" at bounding box center [252, 112] width 504 height 224
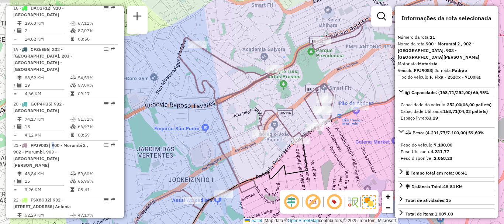
click at [304, 65] on div "Janela de atendimento Grade de atendimento Capacidade Transportadoras Veículos …" at bounding box center [252, 112] width 504 height 224
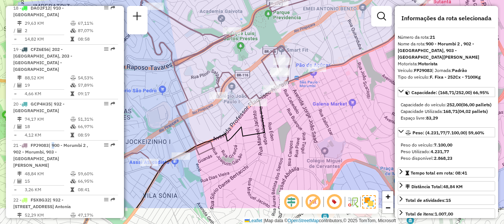
drag, startPoint x: 365, startPoint y: 130, endPoint x: 328, endPoint y: 94, distance: 52.0
click at [328, 94] on div "Janela de atendimento Grade de atendimento Capacidade Transportadoras Veículos …" at bounding box center [252, 112] width 504 height 224
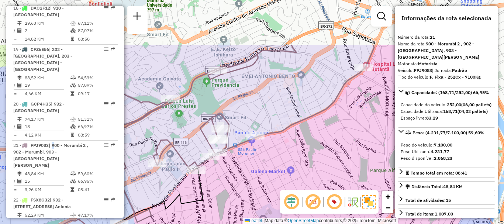
drag, startPoint x: 328, startPoint y: 79, endPoint x: 269, endPoint y: 148, distance: 90.1
click at [269, 148] on div "Janela de atendimento Grade de atendimento Capacidade Transportadoras Veículos …" at bounding box center [252, 112] width 504 height 224
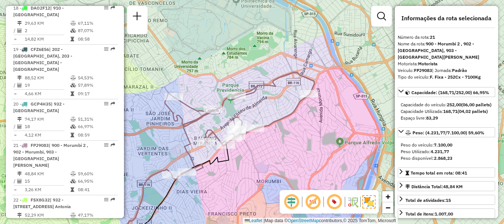
scroll to position [360, 0]
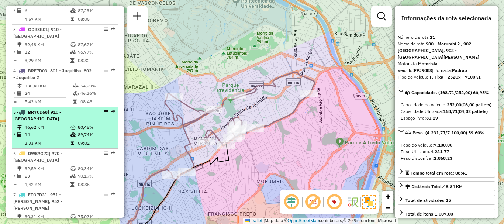
click at [69, 116] on li "5 - BRY0D68 | 910 - Parque Ipê 46,62 KM 80,45% / 14 89,74% = 3,33 KM 09:02" at bounding box center [65, 127] width 106 height 41
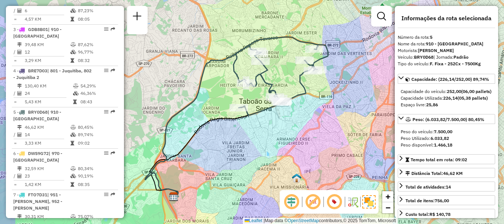
drag, startPoint x: 342, startPoint y: 112, endPoint x: 319, endPoint y: 119, distance: 24.1
click at [319, 119] on div "Janela de atendimento Grade de atendimento Capacidade Transportadoras Veículos …" at bounding box center [252, 112] width 504 height 224
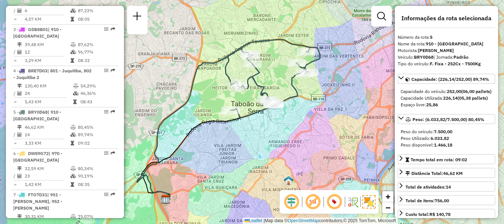
scroll to position [1153, 0]
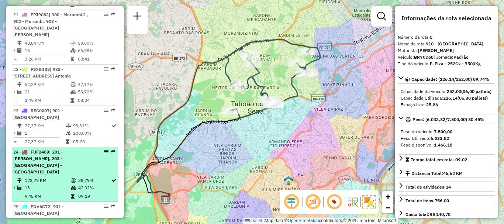
click at [63, 149] on span "| 201 - Embu Guaçu, 203 - Embu Guaçu - Itararé" at bounding box center [37, 161] width 49 height 25
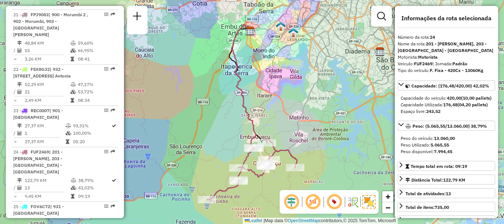
scroll to position [284, 0]
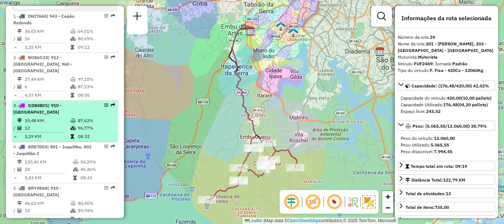
click at [49, 134] on td "3,29 KM" at bounding box center [47, 136] width 46 height 7
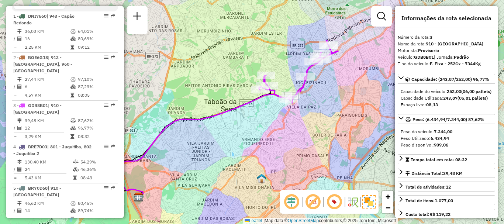
drag, startPoint x: 317, startPoint y: 126, endPoint x: 289, endPoint y: 133, distance: 28.5
click at [289, 133] on div "Janela de atendimento Grade de atendimento Capacidade Transportadoras Veículos …" at bounding box center [252, 112] width 504 height 224
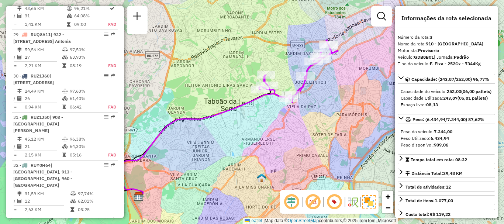
click at [6, 132] on div "Informações da Sessão 1276710 - 16/09/2025 Criação: 15/09/2025 21:18 Depósito: …" at bounding box center [65, 112] width 118 height 212
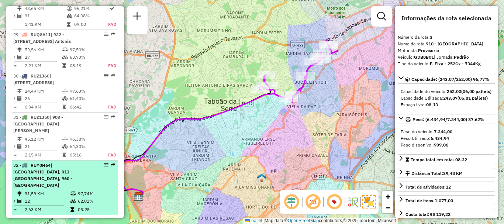
click at [30, 161] on li "32 - RUY0H64 | 901 - Jardim Palmas, 913 - Campo Limpo, 960 - Vila das Belezas 3…" at bounding box center [65, 188] width 106 height 55
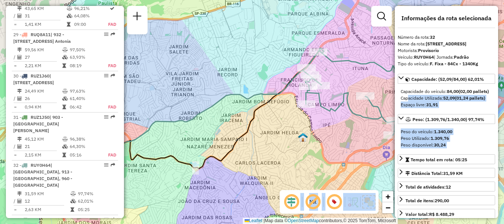
drag, startPoint x: 400, startPoint y: 113, endPoint x: 288, endPoint y: 112, distance: 111.9
click at [277, 111] on hb-router-mapa "Informações da Sessão 1276710 - 16/09/2025 Criação: 15/09/2025 21:18 Depósito: …" at bounding box center [252, 112] width 504 height 224
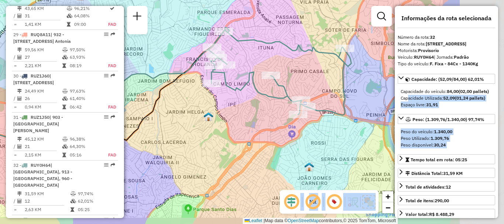
drag, startPoint x: 302, startPoint y: 120, endPoint x: 221, endPoint y: 92, distance: 85.8
click at [210, 97] on div "Janela de atendimento Grade de atendimento Capacidade Transportadoras Veículos …" at bounding box center [252, 112] width 504 height 224
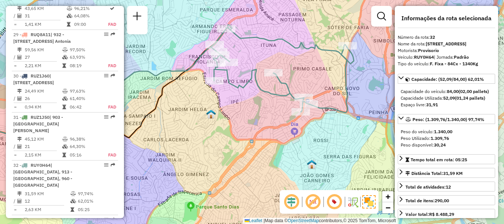
scroll to position [1992, 0]
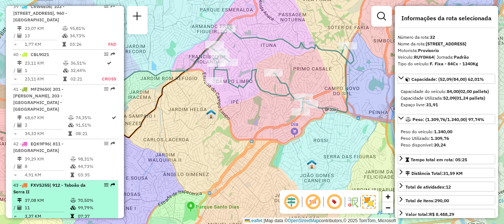
click at [39, 197] on td "37,08 KM" at bounding box center [47, 200] width 46 height 7
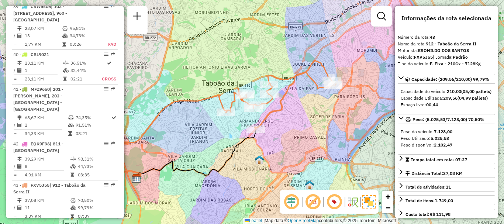
drag, startPoint x: 336, startPoint y: 128, endPoint x: 321, endPoint y: 132, distance: 15.6
click at [321, 132] on div "Janela de atendimento Grade de atendimento Capacidade Transportadoras Veículos …" at bounding box center [252, 112] width 504 height 224
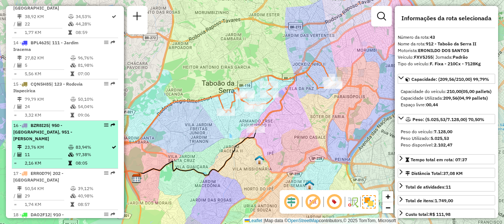
click at [38, 151] on td "11" at bounding box center [46, 154] width 44 height 7
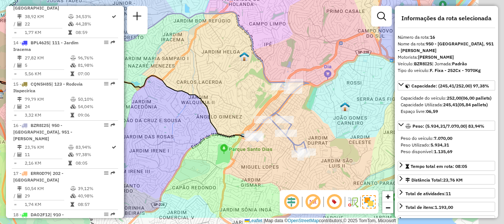
drag, startPoint x: 274, startPoint y: 134, endPoint x: 219, endPoint y: 117, distance: 57.7
click at [219, 117] on div "Janela de atendimento Grade de atendimento Capacidade Transportadoras Veículos …" at bounding box center [252, 112] width 504 height 224
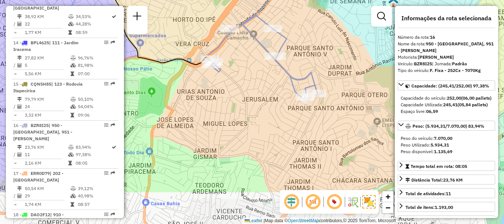
drag, startPoint x: 281, startPoint y: 126, endPoint x: 291, endPoint y: 98, distance: 29.7
click at [291, 98] on div "Janela de atendimento Grade de atendimento Capacidade Transportadoras Veículos …" at bounding box center [252, 112] width 504 height 224
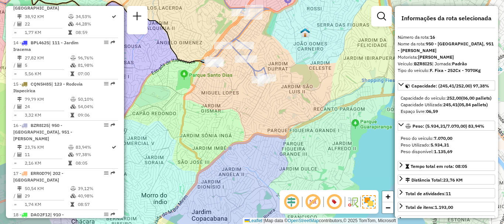
drag, startPoint x: 366, startPoint y: 103, endPoint x: 301, endPoint y: 103, distance: 65.0
click at [301, 103] on div "Janela de atendimento Grade de atendimento Capacidade Transportadoras Veículos …" at bounding box center [252, 112] width 504 height 224
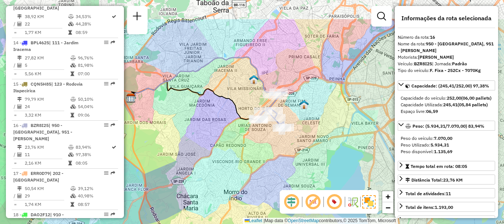
drag, startPoint x: 251, startPoint y: 107, endPoint x: 243, endPoint y: 149, distance: 42.4
click at [243, 149] on div "Janela de atendimento Grade de atendimento Capacidade Transportadoras Veículos …" at bounding box center [252, 112] width 504 height 224
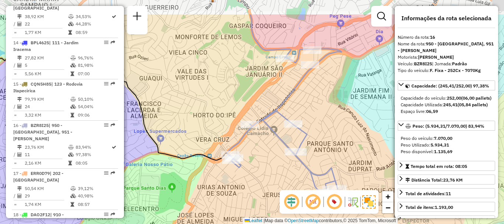
drag, startPoint x: 316, startPoint y: 54, endPoint x: 301, endPoint y: 77, distance: 27.2
click at [301, 77] on icon at bounding box center [284, 122] width 114 height 146
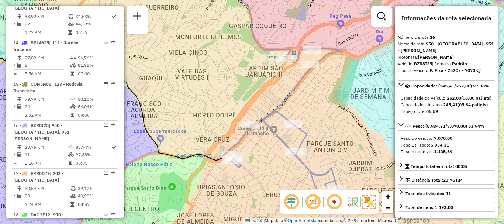
scroll to position [2371, 0]
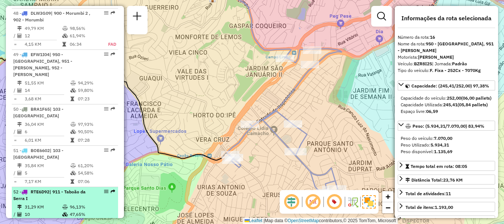
click at [46, 189] on div "52 - RTE6D92 | 911 - Taboão da Serra I" at bounding box center [52, 195] width 78 height 13
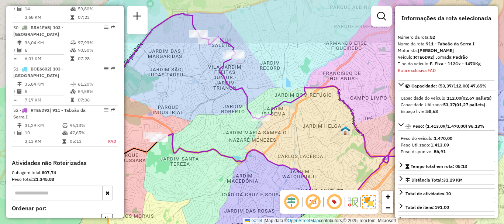
scroll to position [2463, 0]
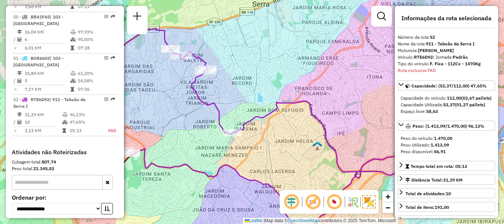
drag, startPoint x: 320, startPoint y: 114, endPoint x: 307, endPoint y: 113, distance: 12.6
click at [309, 124] on div "Janela de atendimento Grade de atendimento Capacidade Transportadoras Veículos …" at bounding box center [252, 112] width 504 height 224
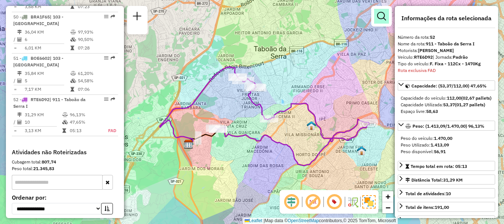
scroll to position [519, 0]
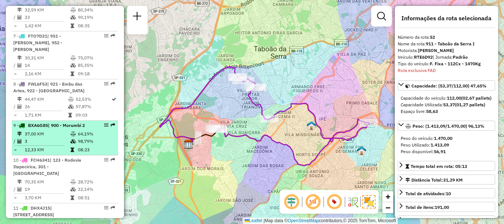
click at [75, 138] on tr "/ 3 98,79%" at bounding box center [64, 141] width 103 height 7
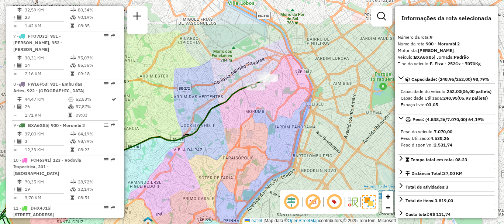
drag, startPoint x: 311, startPoint y: 113, endPoint x: 242, endPoint y: 140, distance: 74.3
click at [242, 140] on div "Janela de atendimento Grade de atendimento Capacidade Transportadoras Veículos …" at bounding box center [252, 112] width 504 height 224
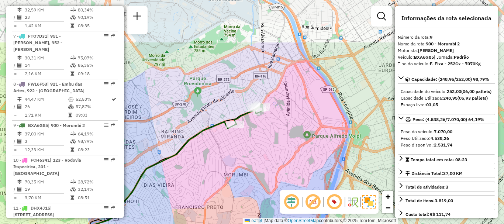
drag, startPoint x: 275, startPoint y: 113, endPoint x: 270, endPoint y: 146, distance: 34.1
click at [269, 148] on div "Janela de atendimento Grade de atendimento Capacidade Transportadoras Veículos …" at bounding box center [252, 112] width 504 height 224
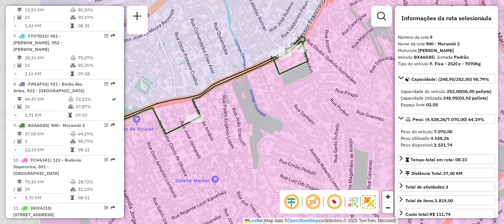
drag, startPoint x: 290, startPoint y: 76, endPoint x: 378, endPoint y: 81, distance: 87.6
click at [378, 81] on div "Janela de atendimento Grade de atendimento Capacidade Transportadoras Veículos …" at bounding box center [252, 112] width 504 height 224
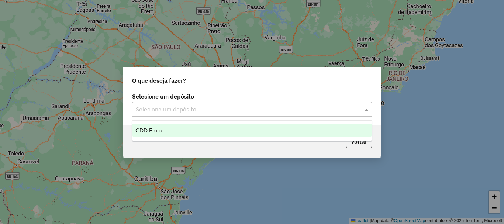
click at [235, 112] on input "text" at bounding box center [245, 109] width 218 height 9
click at [214, 130] on div "CDD Embu" at bounding box center [252, 130] width 239 height 13
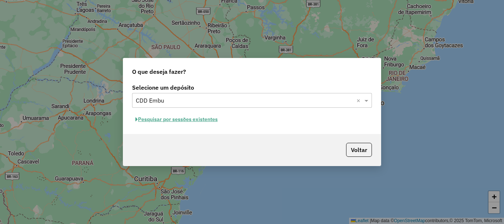
click at [193, 120] on button "Pesquisar por sessões existentes" at bounding box center [176, 119] width 89 height 11
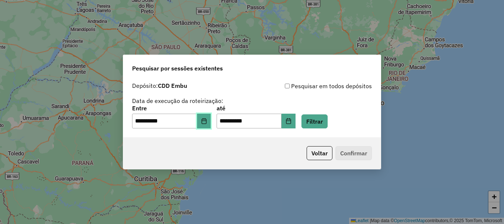
click at [206, 120] on icon "Choose Date" at bounding box center [204, 121] width 5 height 6
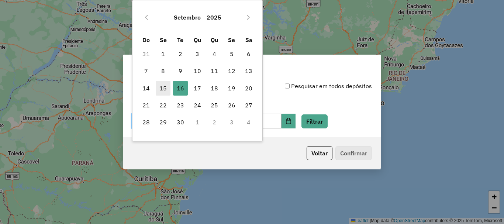
click at [166, 87] on span "15" at bounding box center [163, 88] width 15 height 15
type input "**********"
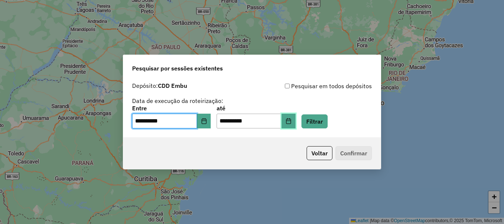
click at [292, 120] on icon "Choose Date" at bounding box center [289, 121] width 6 height 6
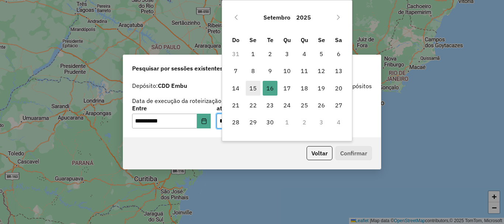
click at [254, 91] on span "15" at bounding box center [253, 88] width 15 height 15
type input "**********"
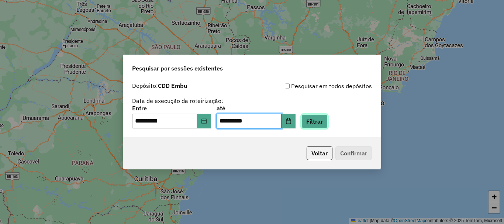
click at [321, 120] on button "Filtrar" at bounding box center [315, 121] width 26 height 14
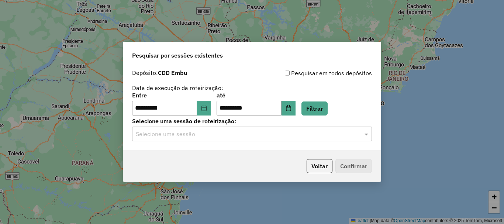
click at [356, 129] on div "Selecione uma sessão" at bounding box center [252, 134] width 240 height 15
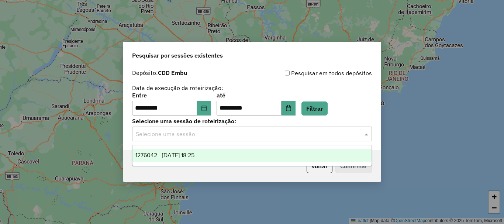
click at [224, 155] on div "1276042 - [DATE] 18:25" at bounding box center [252, 155] width 239 height 13
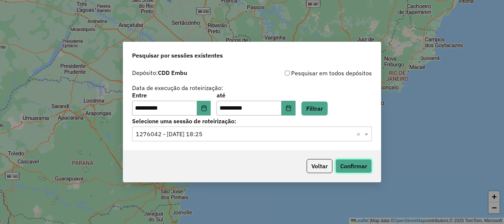
click at [351, 164] on button "Confirmar" at bounding box center [354, 166] width 37 height 14
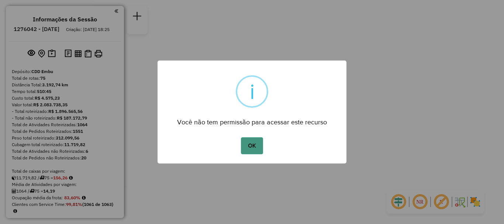
click at [253, 141] on button "OK" at bounding box center [252, 145] width 22 height 17
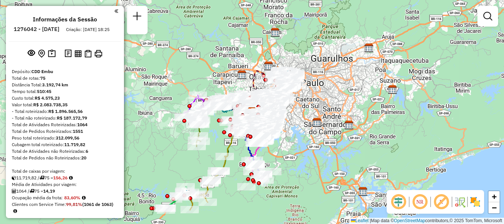
click at [418, 201] on em at bounding box center [420, 202] width 18 height 18
click at [441, 205] on em at bounding box center [442, 202] width 18 height 18
click at [476, 199] on img at bounding box center [476, 202] width 12 height 12
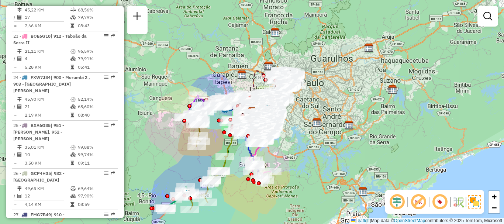
scroll to position [201, 0]
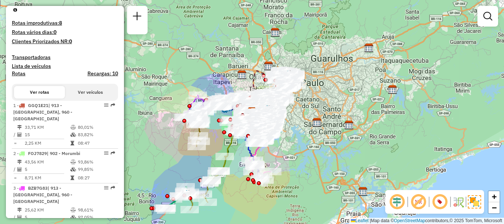
click at [61, 123] on li "1 - GGQ1E21 | 913 - [GEOGRAPHIC_DATA], 960 - [GEOGRAPHIC_DATA] 33,71 KM 80,01% …" at bounding box center [65, 125] width 106 height 48
select select "**********"
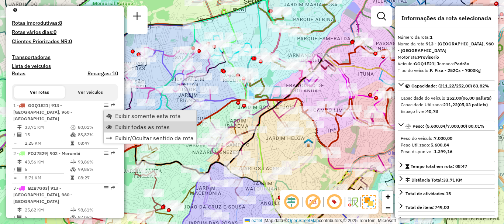
click at [134, 116] on span "Exibir somente esta rota" at bounding box center [148, 116] width 66 height 6
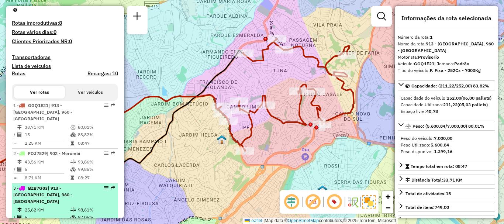
click at [41, 192] on span "| 913 - [GEOGRAPHIC_DATA], 960 - [GEOGRAPHIC_DATA]" at bounding box center [42, 194] width 59 height 19
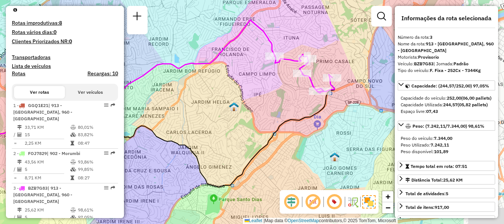
drag, startPoint x: 291, startPoint y: 140, endPoint x: 187, endPoint y: 129, distance: 104.4
click at [187, 129] on div "Janela de atendimento Grade de atendimento Capacidade Transportadoras Veículos …" at bounding box center [252, 112] width 504 height 224
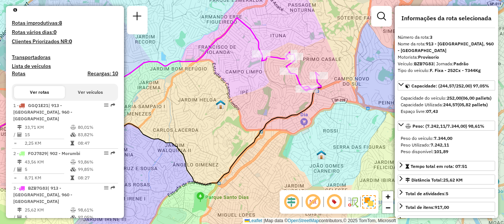
scroll to position [1551, 0]
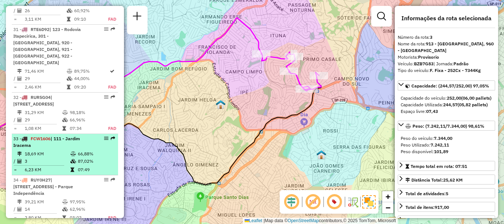
click at [32, 158] on td "3" at bounding box center [47, 161] width 46 height 7
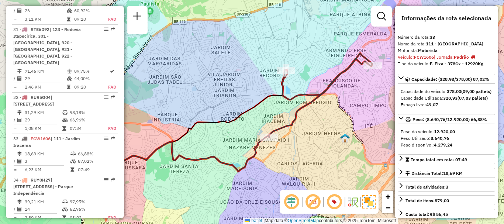
drag, startPoint x: 328, startPoint y: 133, endPoint x: 313, endPoint y: 135, distance: 15.6
click at [313, 135] on div "Janela de atendimento Grade de atendimento Capacidade Transportadoras Veículos …" at bounding box center [252, 112] width 504 height 224
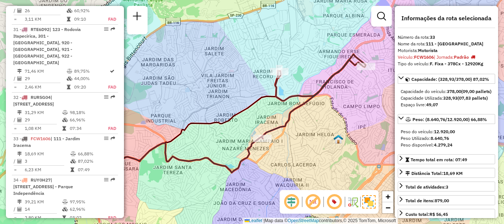
scroll to position [2888, 0]
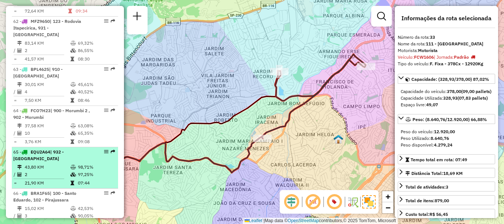
click at [88, 171] on td "97,25%" at bounding box center [96, 174] width 37 height 7
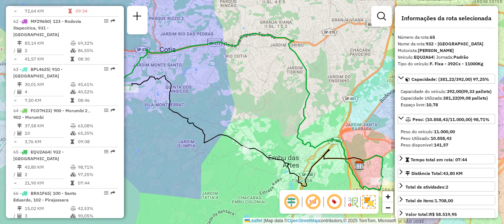
scroll to position [277, 0]
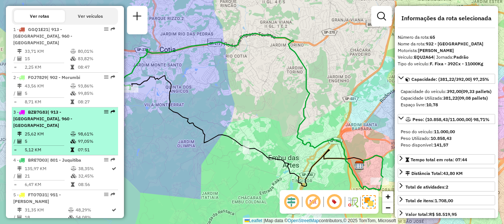
click at [58, 138] on td "5" at bounding box center [47, 141] width 46 height 7
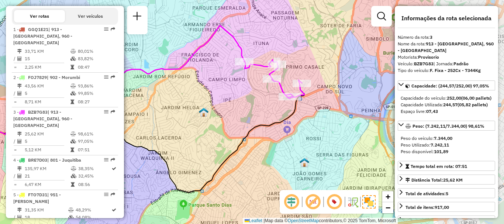
drag, startPoint x: 248, startPoint y: 126, endPoint x: 209, endPoint y: 106, distance: 43.8
click at [201, 122] on div "Janela de atendimento Grade de atendimento Capacidade Transportadoras Veículos …" at bounding box center [252, 112] width 504 height 224
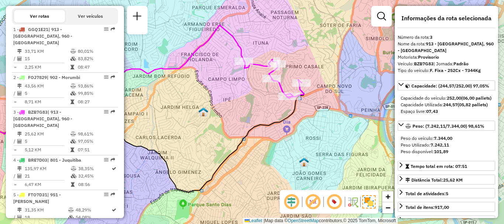
scroll to position [1551, 0]
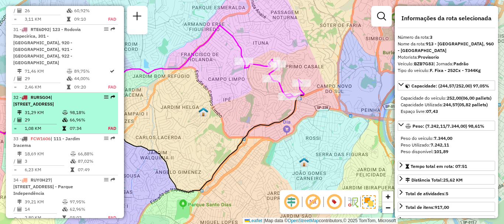
click at [64, 106] on li "32 - RUR5G04 | 100 - [GEOGRAPHIC_DATA], 101 - [GEOGRAPHIC_DATA], 102 - [GEOGRAP…" at bounding box center [65, 113] width 106 height 41
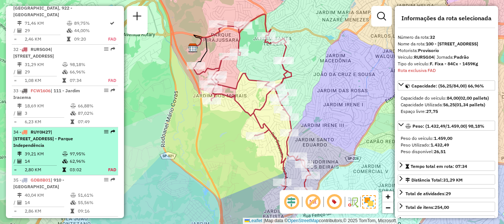
scroll to position [1605, 0]
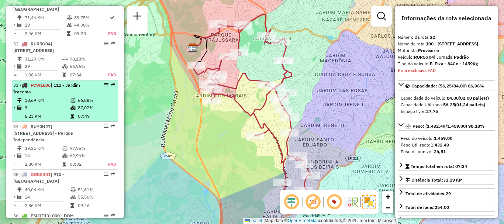
click at [53, 82] on div "33 - FCW1606 | 111 - [GEOGRAPHIC_DATA]" at bounding box center [52, 88] width 78 height 13
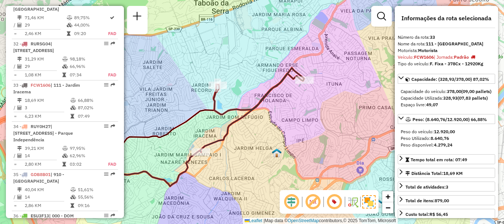
drag, startPoint x: 352, startPoint y: 128, endPoint x: 258, endPoint y: 144, distance: 95.1
click at [259, 144] on div "Janela de atendimento Grade de atendimento Capacidade Transportadoras Veículos …" at bounding box center [252, 112] width 504 height 224
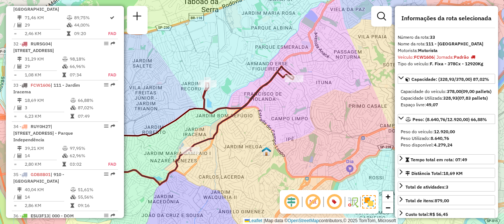
scroll to position [277, 0]
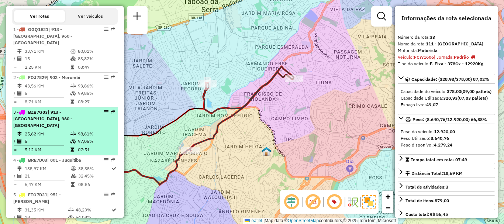
click at [44, 130] on td "25,62 KM" at bounding box center [47, 133] width 46 height 7
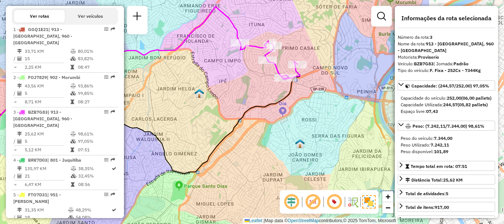
drag, startPoint x: 322, startPoint y: 109, endPoint x: 213, endPoint y: 97, distance: 109.6
click at [213, 97] on div "Janela de atendimento Grade de atendimento Capacidade Transportadoras Veículos …" at bounding box center [252, 112] width 504 height 224
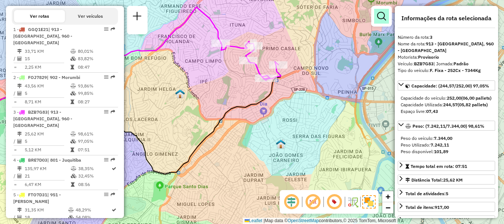
scroll to position [1551, 0]
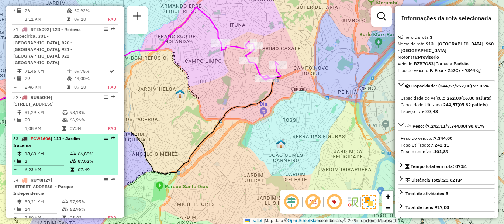
click at [61, 158] on td "3" at bounding box center [47, 161] width 46 height 7
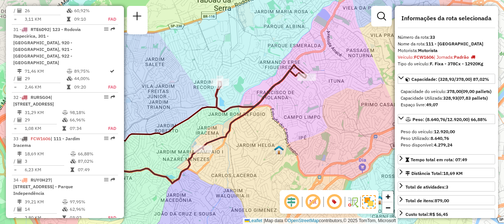
drag, startPoint x: 309, startPoint y: 103, endPoint x: 240, endPoint y: 102, distance: 68.7
click at [229, 117] on div "Janela de atendimento Grade de atendimento Capacidade Transportadoras Veículos …" at bounding box center [252, 112] width 504 height 224
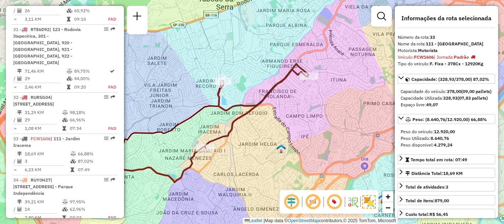
scroll to position [2888, 0]
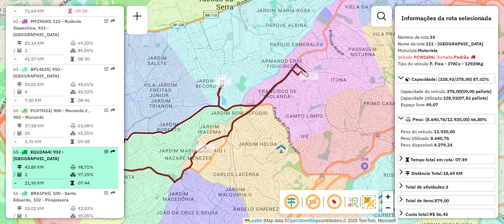
click at [75, 149] on div "65 - EQU2A64 | 932 - [GEOGRAPHIC_DATA]" at bounding box center [52, 155] width 78 height 13
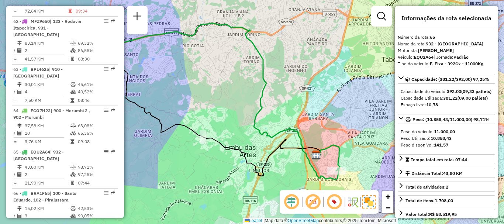
drag, startPoint x: 287, startPoint y: 137, endPoint x: 303, endPoint y: 146, distance: 18.8
click at [253, 127] on icon at bounding box center [208, 101] width 261 height 157
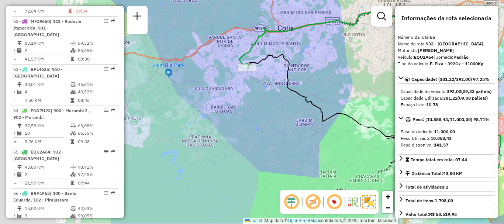
drag, startPoint x: 235, startPoint y: 115, endPoint x: 289, endPoint y: 95, distance: 58.1
click at [352, 107] on div "Janela de atendimento Grade de atendimento Capacidade Transportadoras Veículos …" at bounding box center [252, 112] width 504 height 224
